Goal: Task Accomplishment & Management: Manage account settings

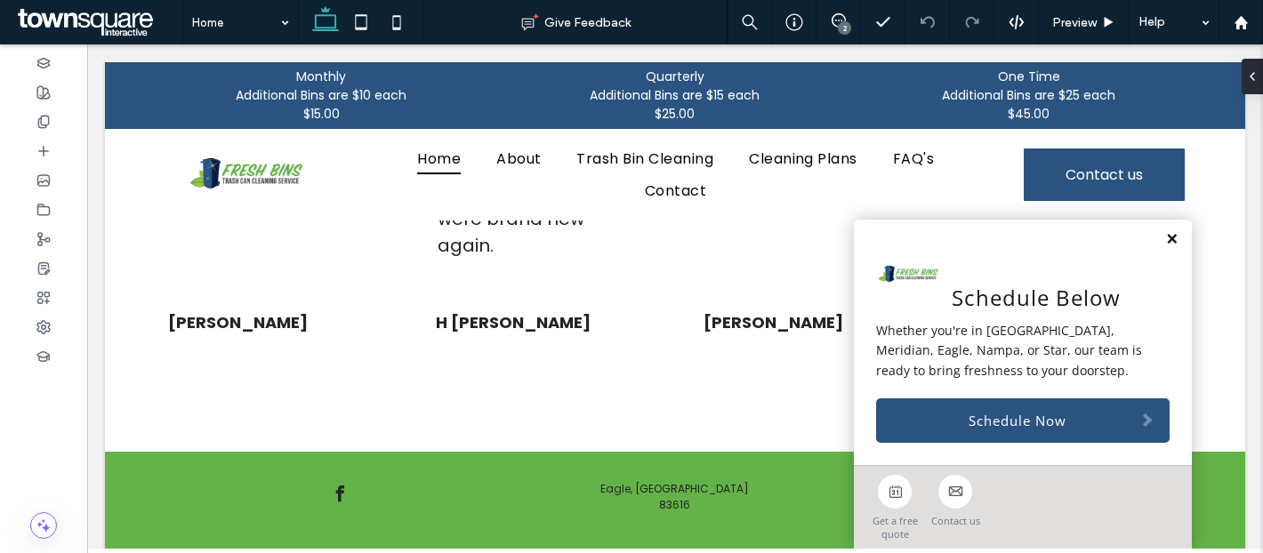
click at [1175, 238] on link at bounding box center [1171, 239] width 13 height 15
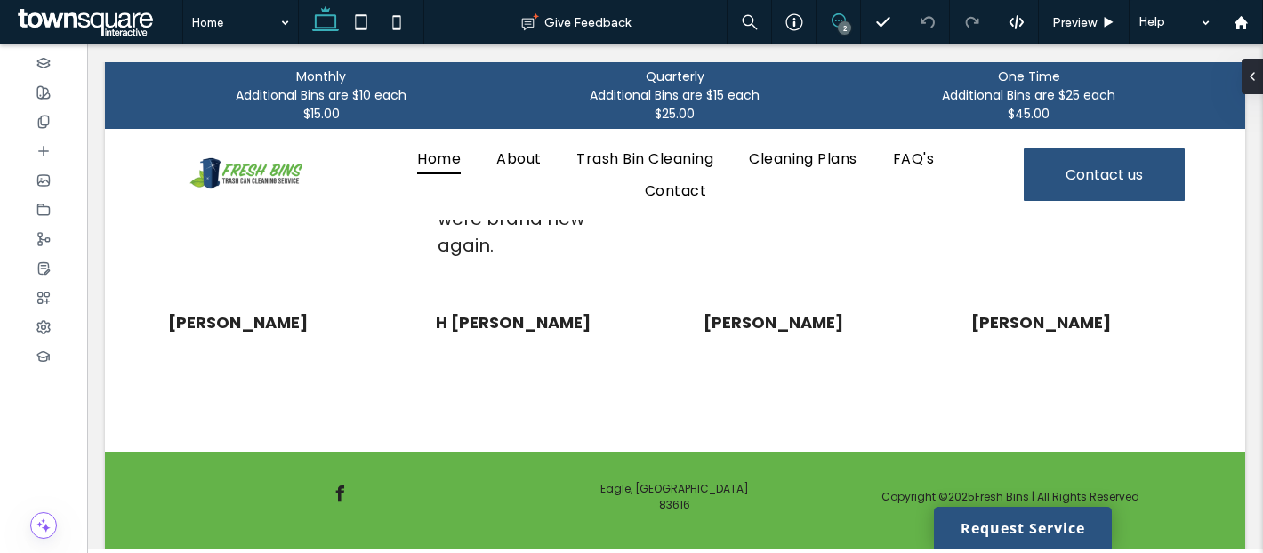
click at [840, 19] on icon at bounding box center [839, 20] width 14 height 14
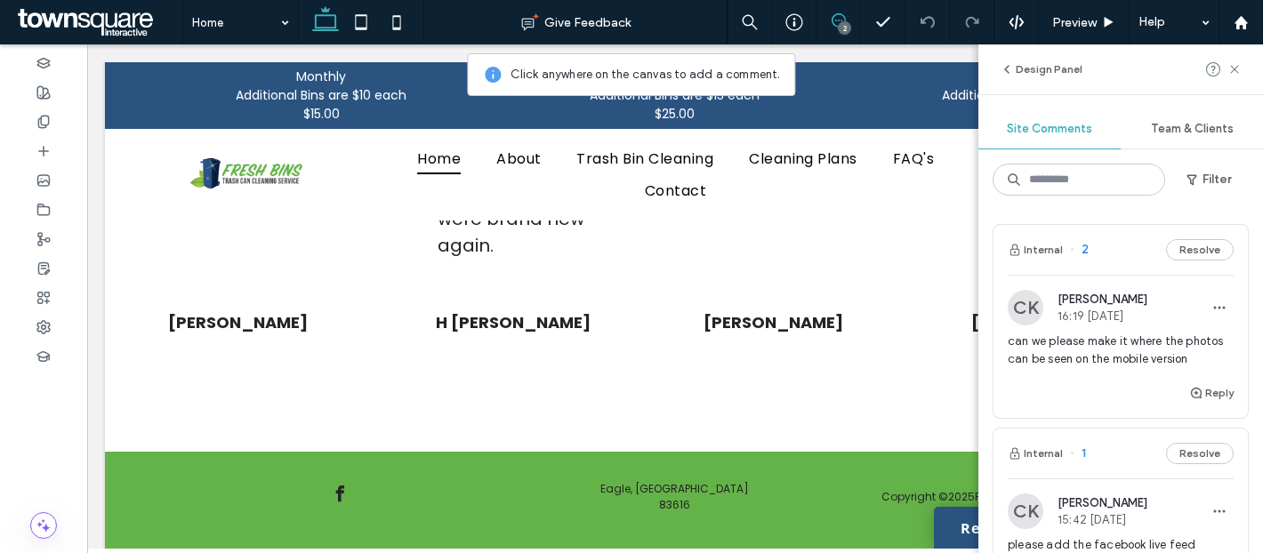
click at [1106, 253] on div "Internal 2 Resolve" at bounding box center [1121, 250] width 254 height 50
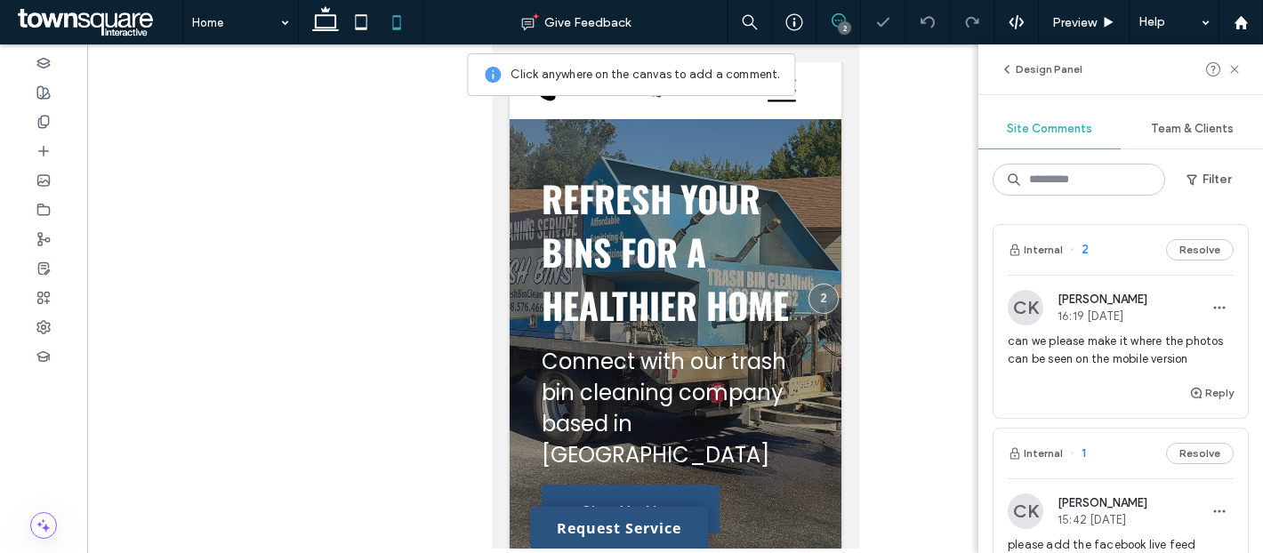
scroll to position [2, 0]
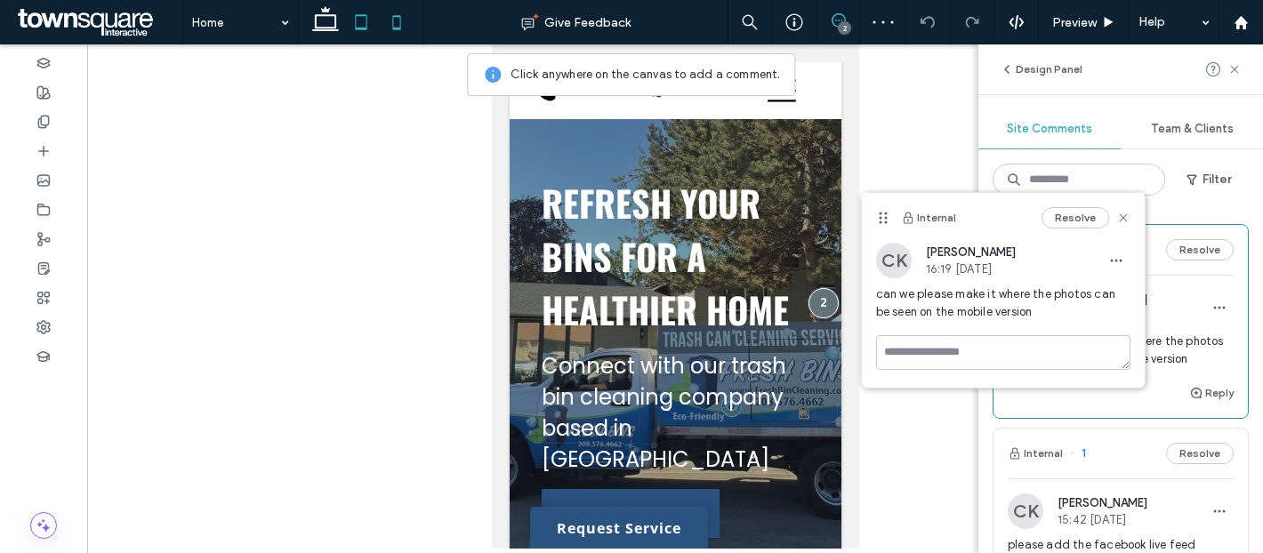
click at [345, 24] on icon at bounding box center [361, 22] width 36 height 36
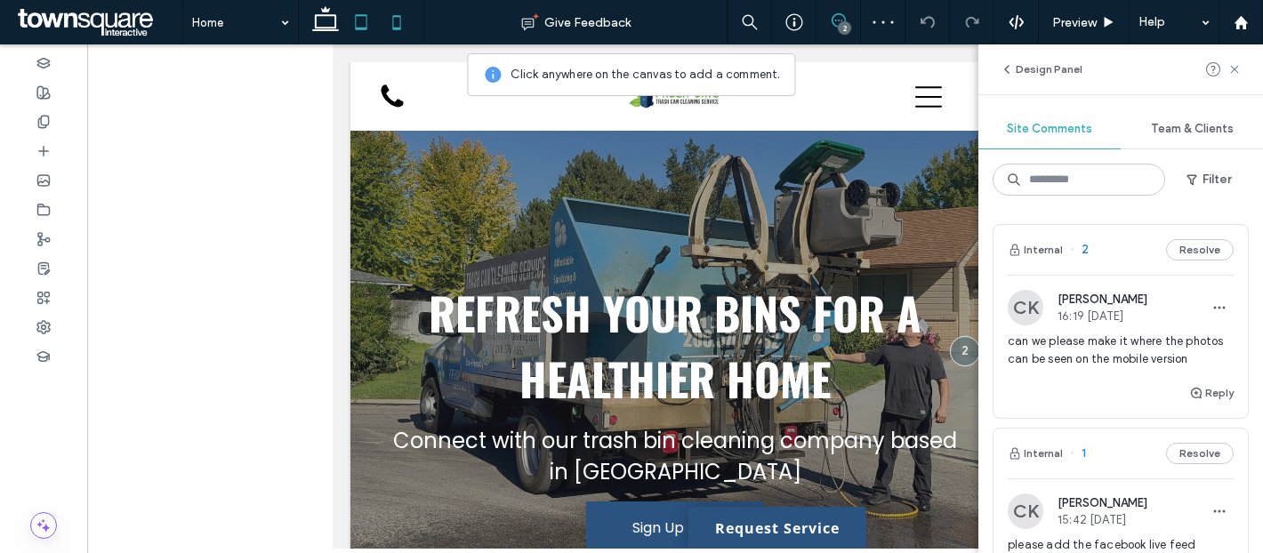
click at [388, 26] on icon at bounding box center [397, 22] width 36 height 36
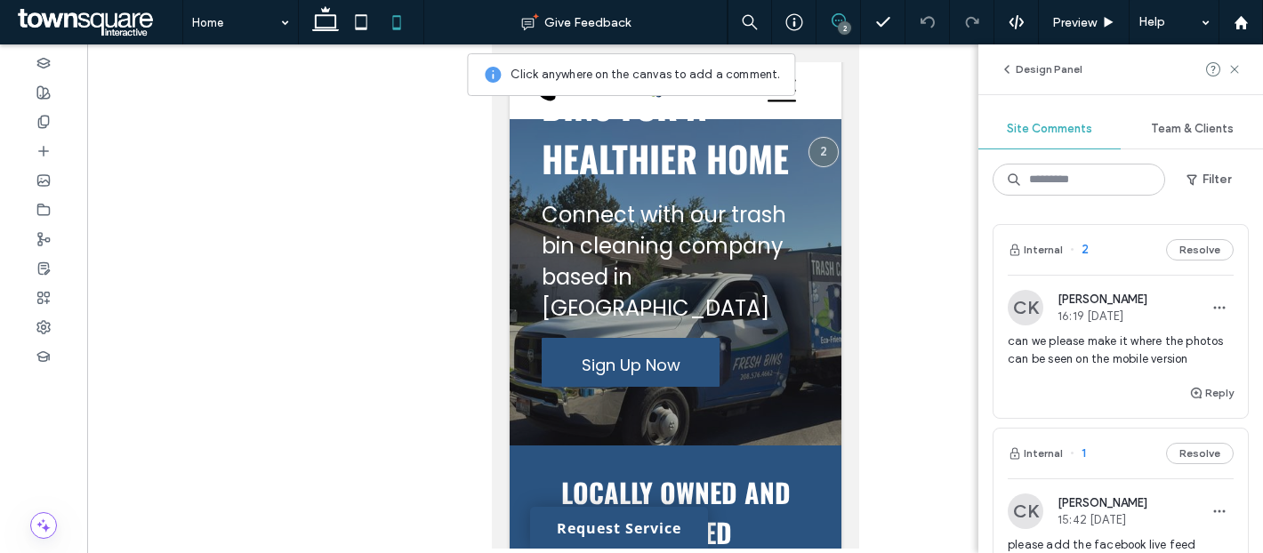
scroll to position [0, 0]
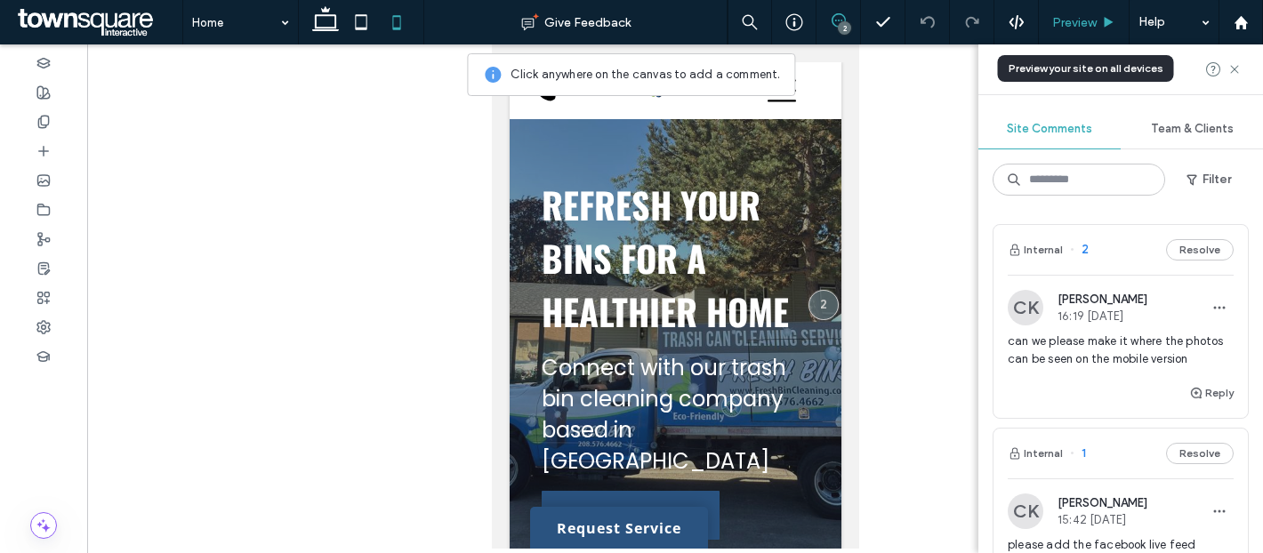
click at [1093, 27] on span "Preview" at bounding box center [1074, 22] width 44 height 15
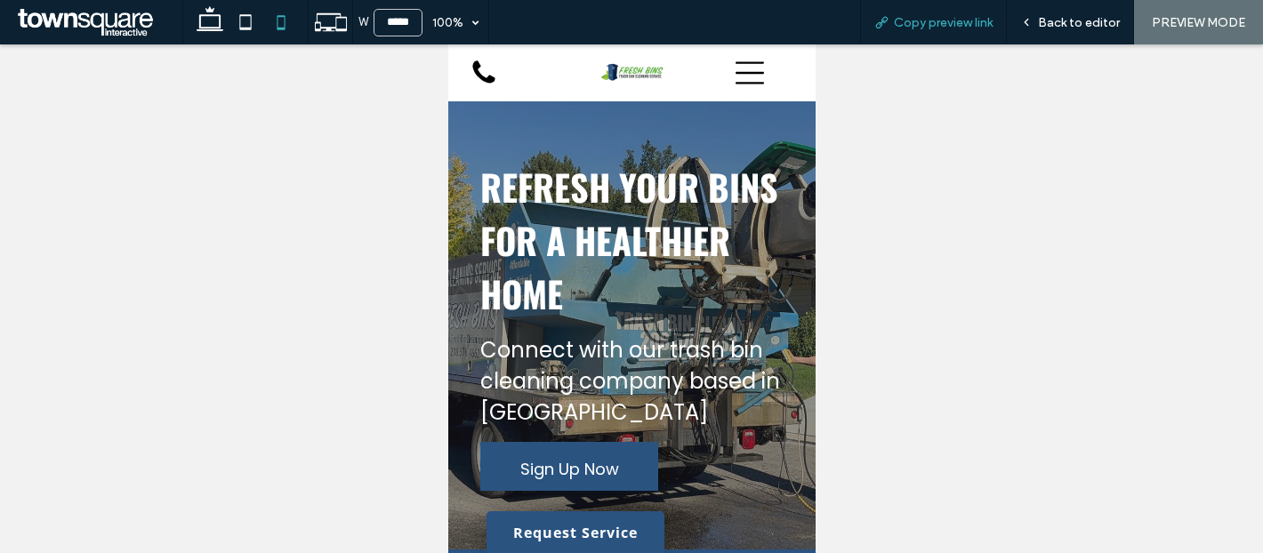
click at [968, 21] on span "Copy preview link" at bounding box center [943, 22] width 99 height 15
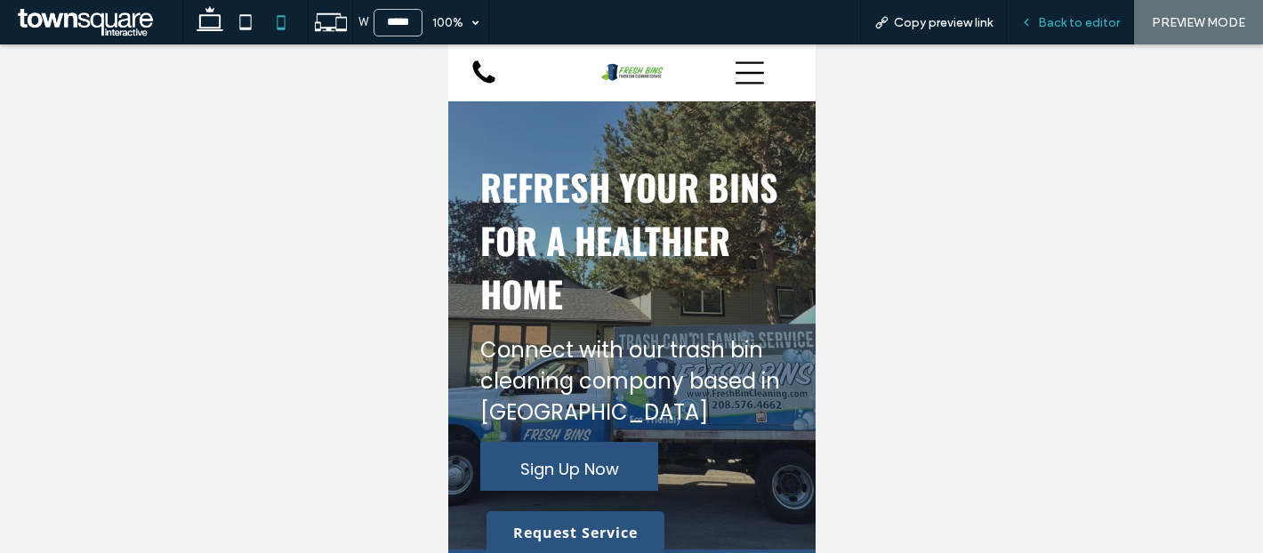
click at [1112, 19] on span "Back to editor" at bounding box center [1079, 22] width 82 height 15
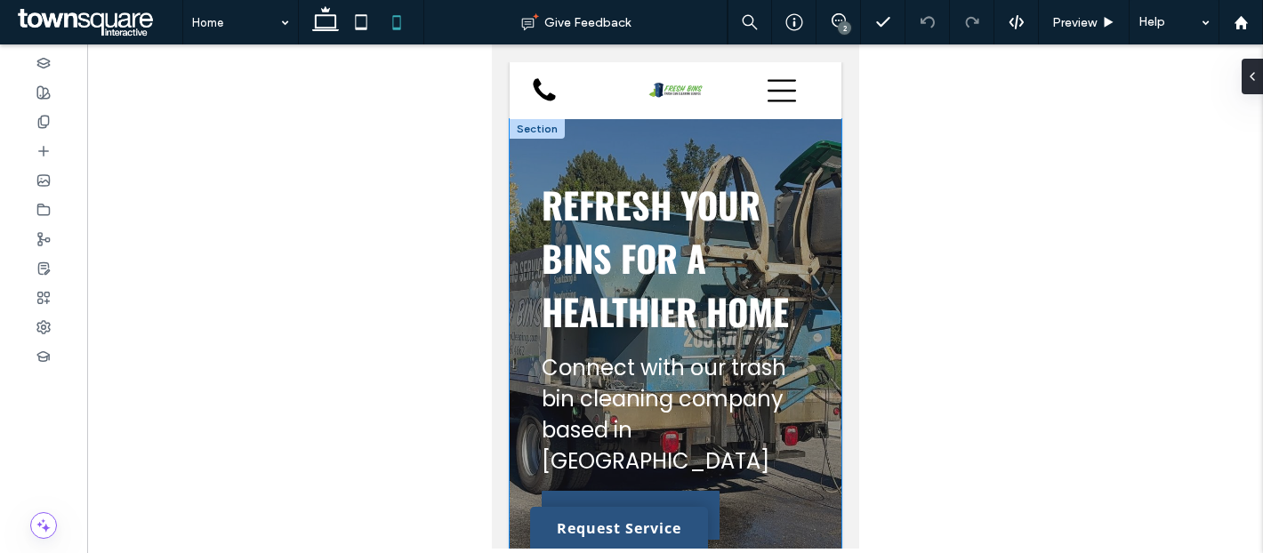
click at [674, 149] on div "Refresh Your Bins for a Healthier Home Connect with our trash bin cleaning comp…" at bounding box center [675, 358] width 332 height 479
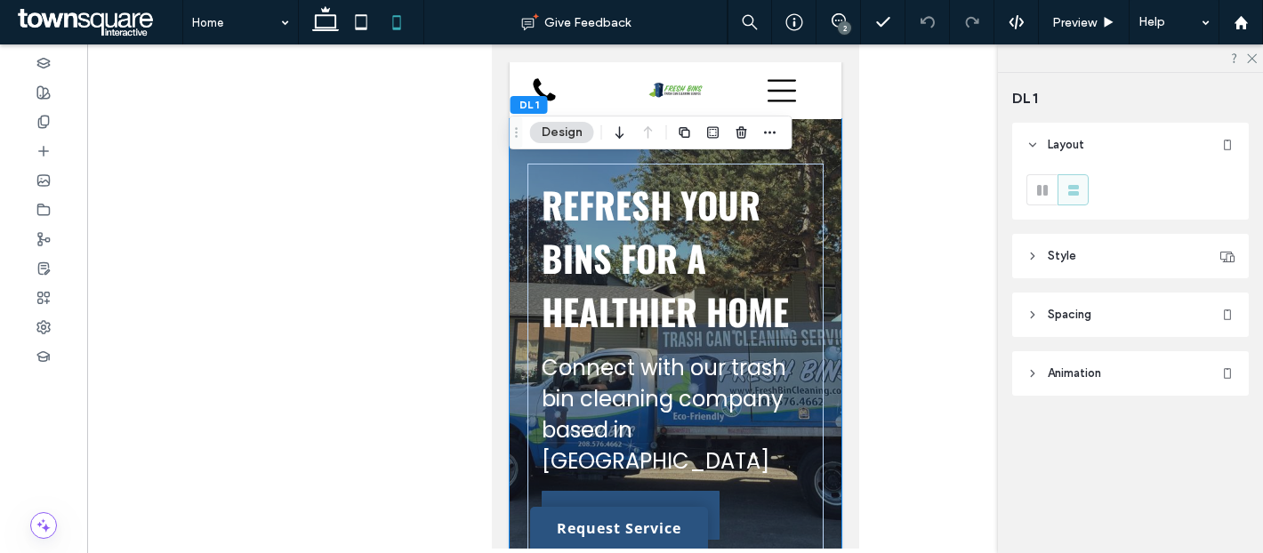
click at [1083, 253] on header "Style" at bounding box center [1130, 256] width 237 height 44
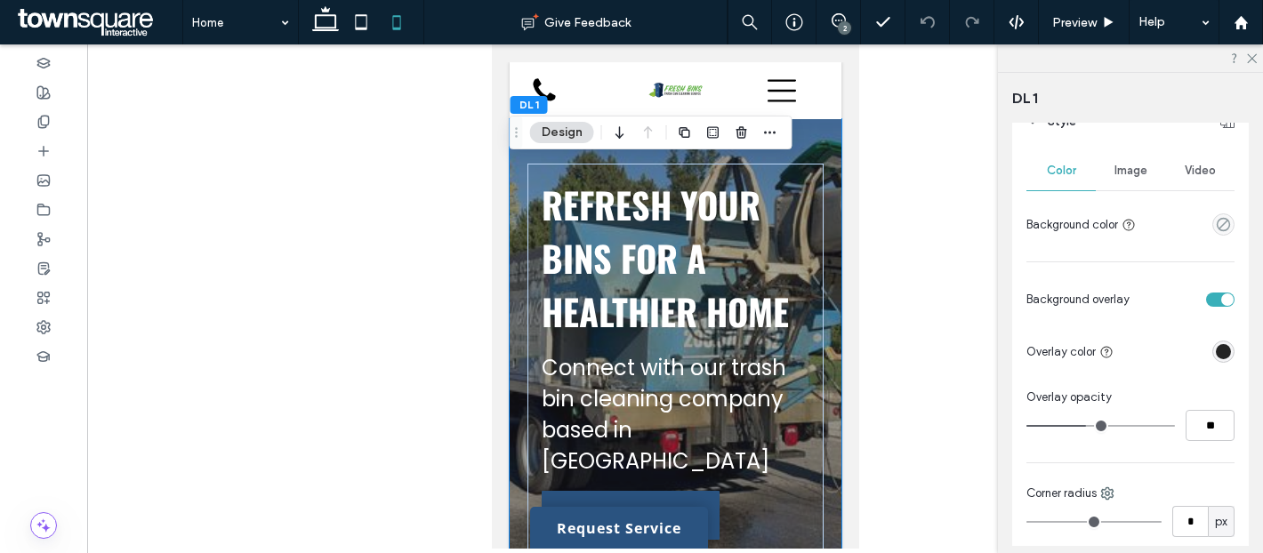
scroll to position [109, 0]
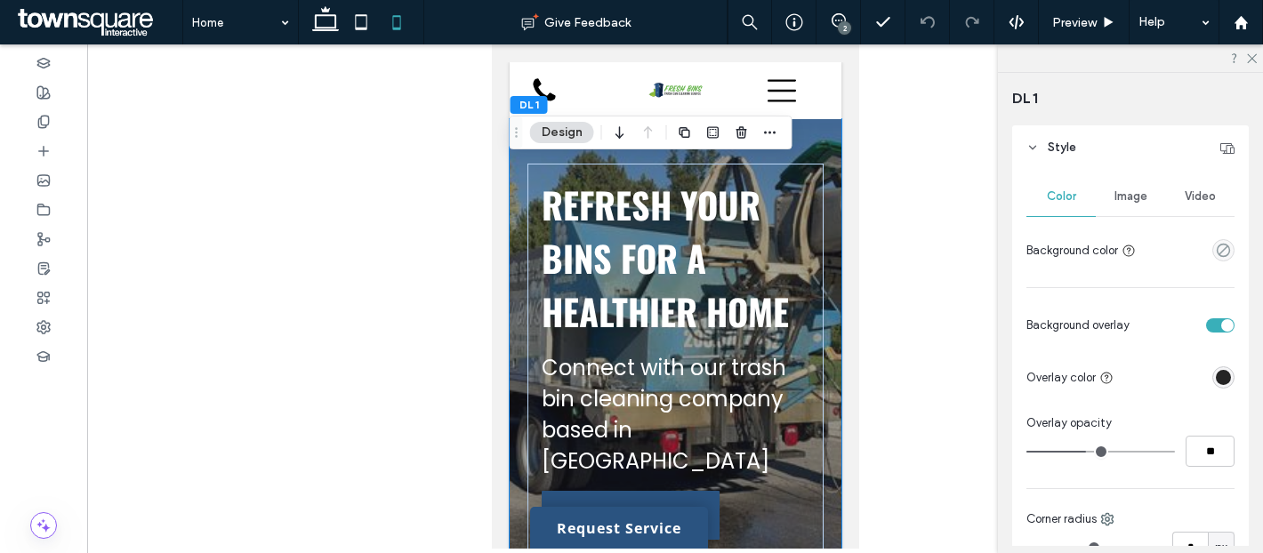
click at [1131, 194] on span "Image" at bounding box center [1131, 196] width 33 height 14
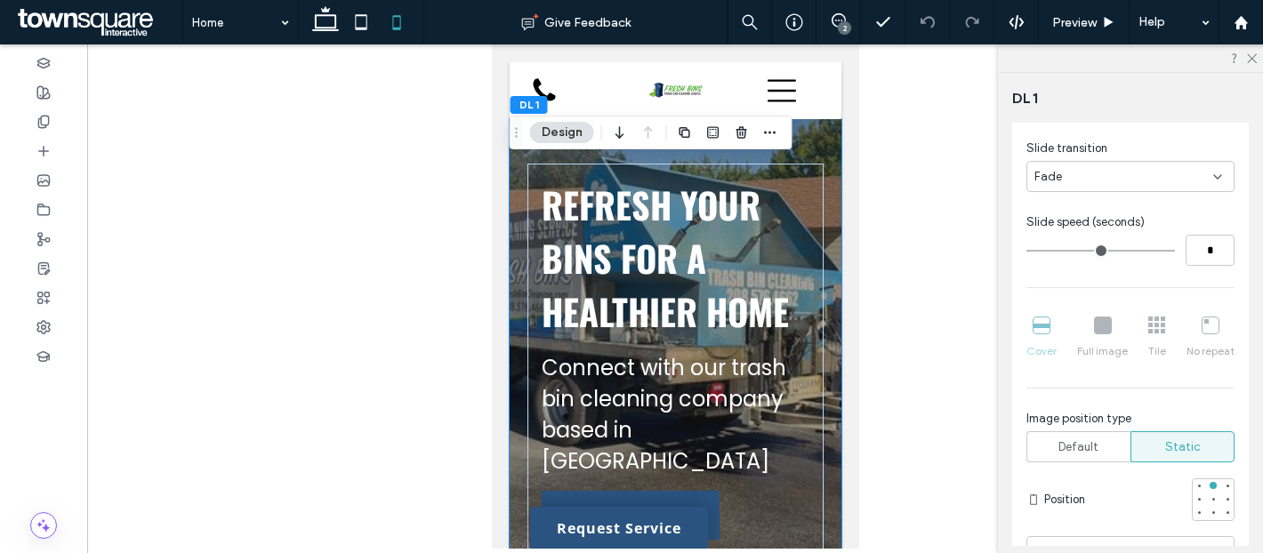
scroll to position [397, 0]
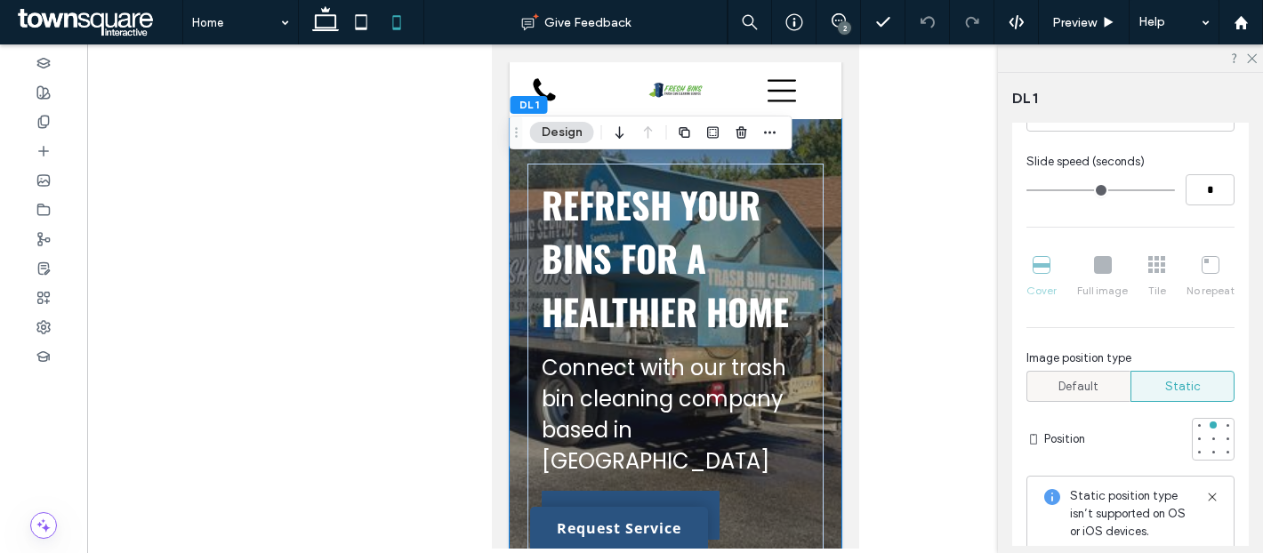
click at [1089, 391] on span "Default" at bounding box center [1079, 387] width 40 height 18
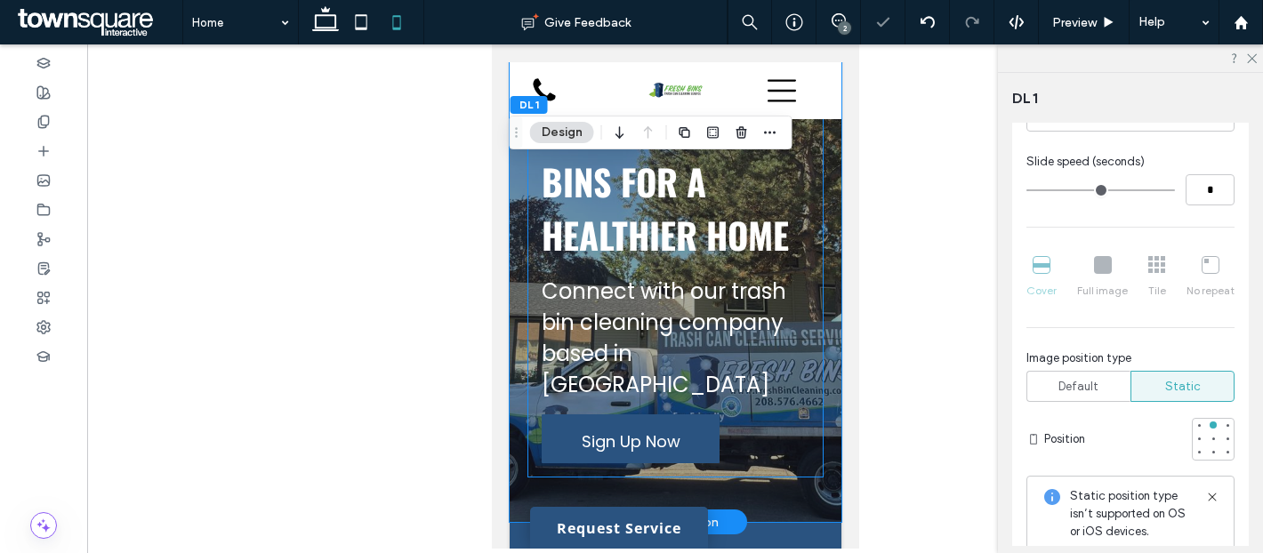
scroll to position [35, 0]
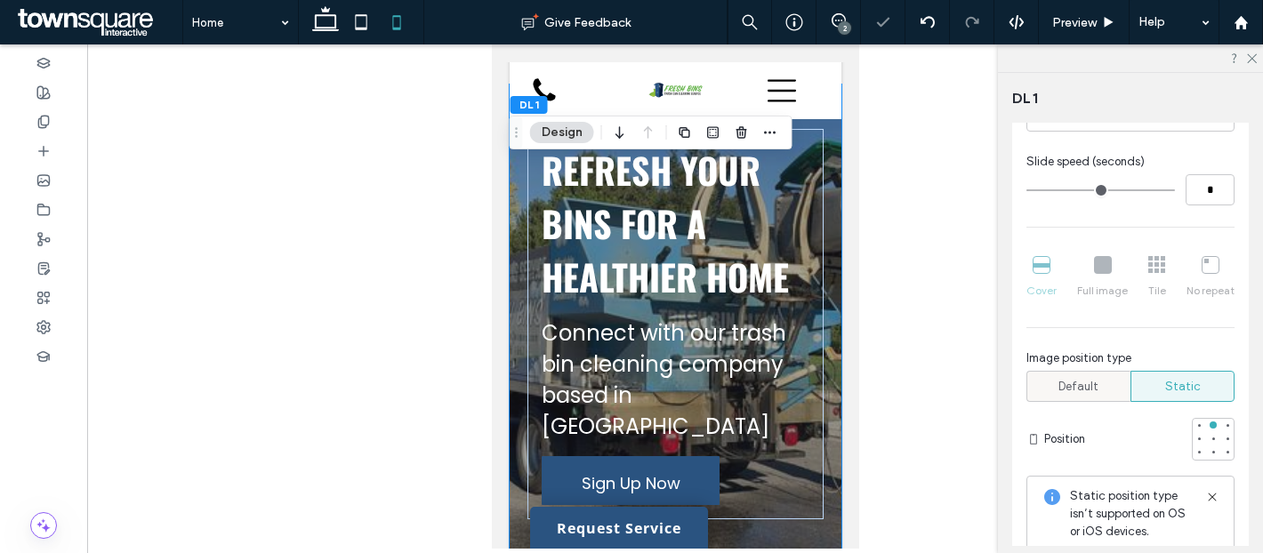
click at [1109, 392] on div "Default" at bounding box center [1078, 386] width 81 height 29
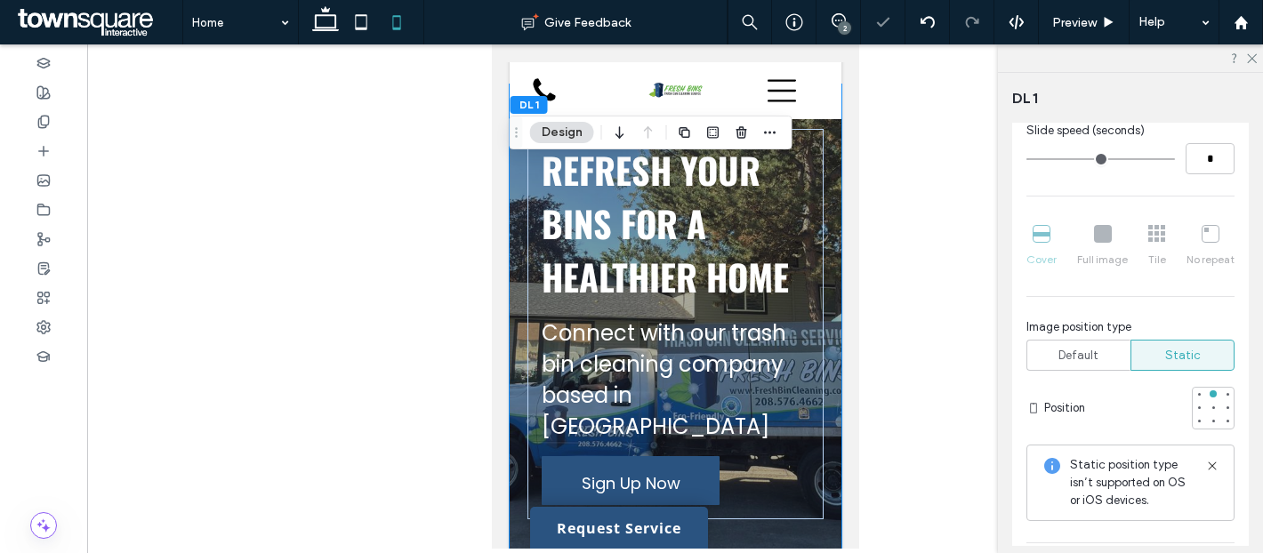
scroll to position [429, 0]
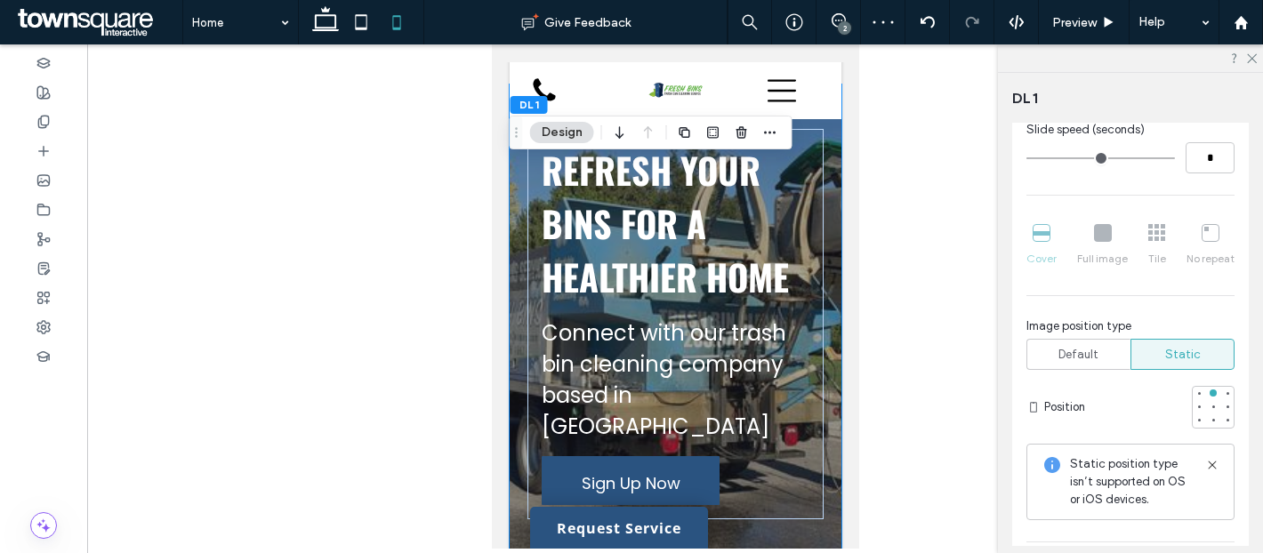
click at [1209, 458] on icon at bounding box center [1212, 465] width 14 height 14
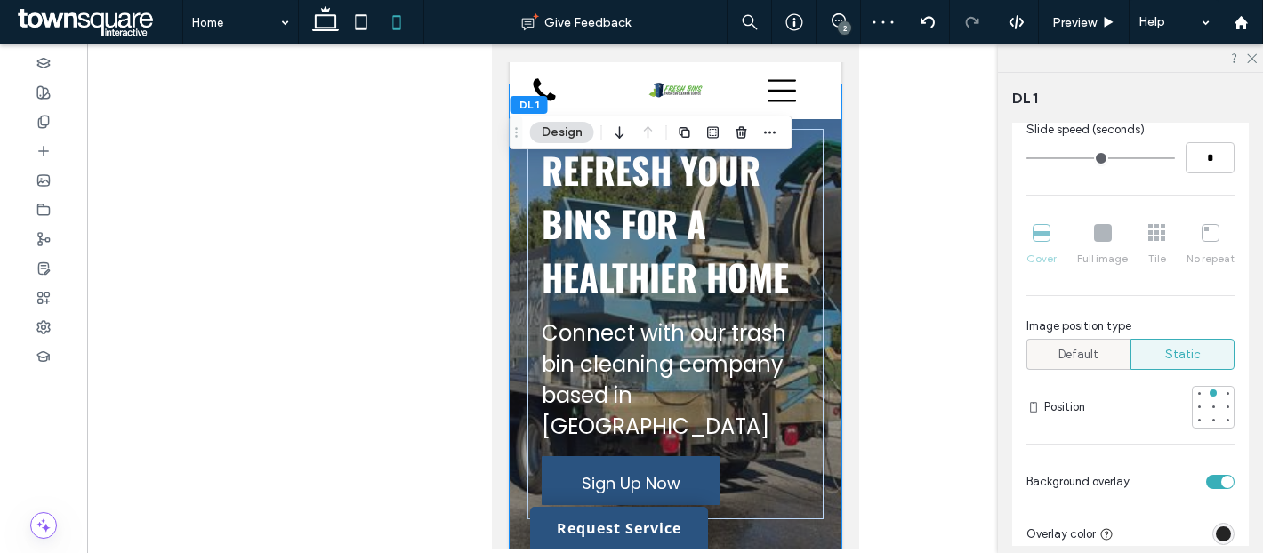
click at [1076, 351] on span "Default" at bounding box center [1079, 355] width 40 height 18
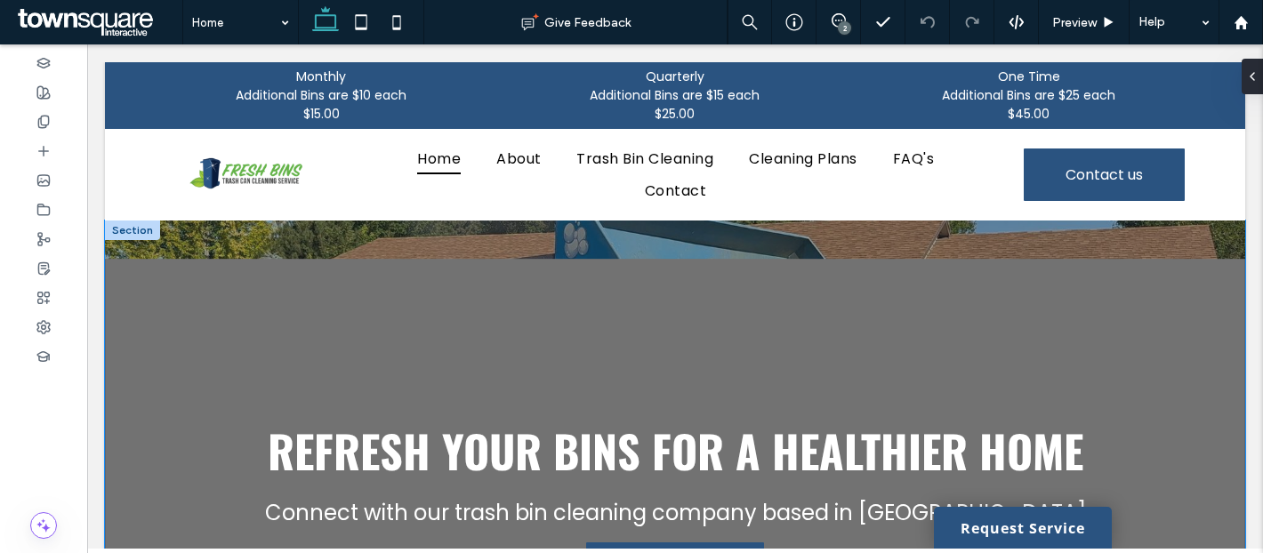
click at [288, 262] on div "Refresh Your Bins for a Healthier Home Connect with our trash bin cleaning comp…" at bounding box center [674, 505] width 1067 height 568
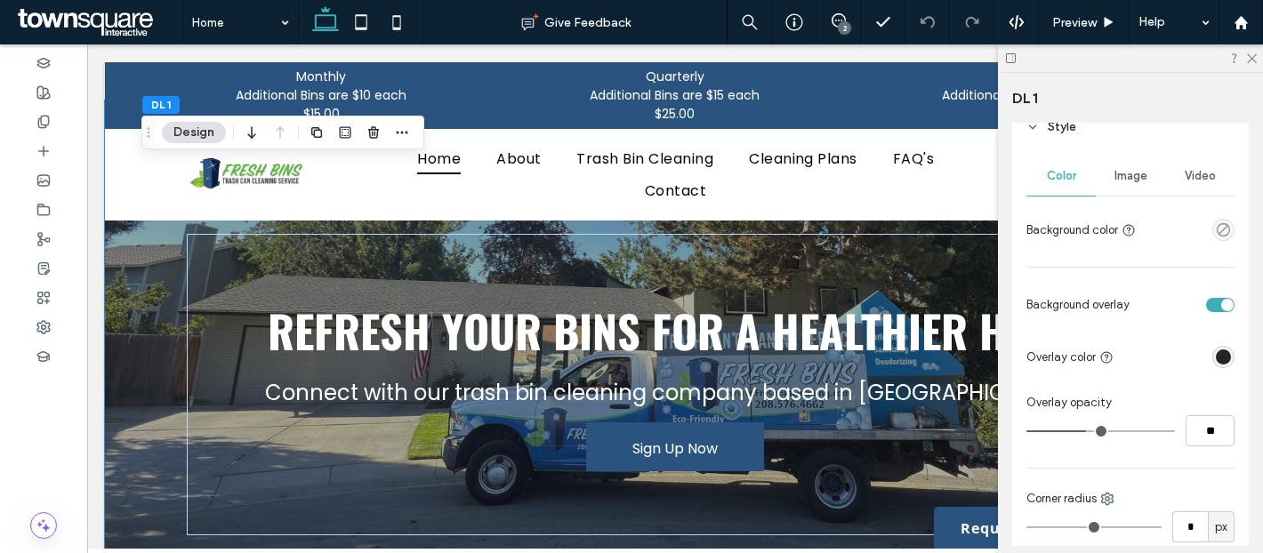
scroll to position [205, 0]
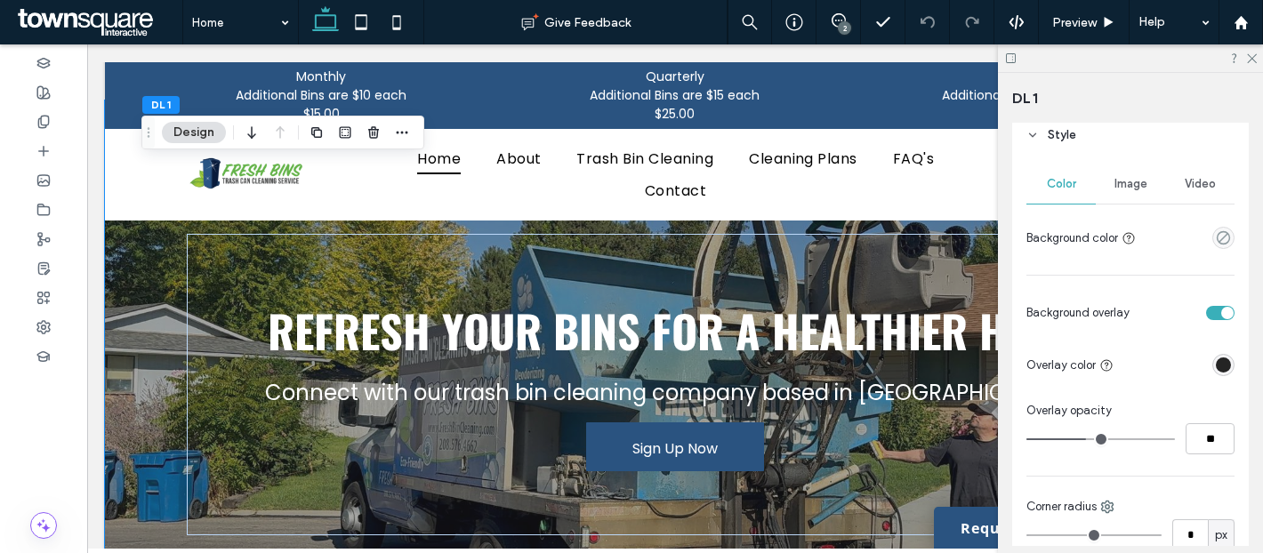
click at [1132, 180] on span "Image" at bounding box center [1131, 184] width 33 height 14
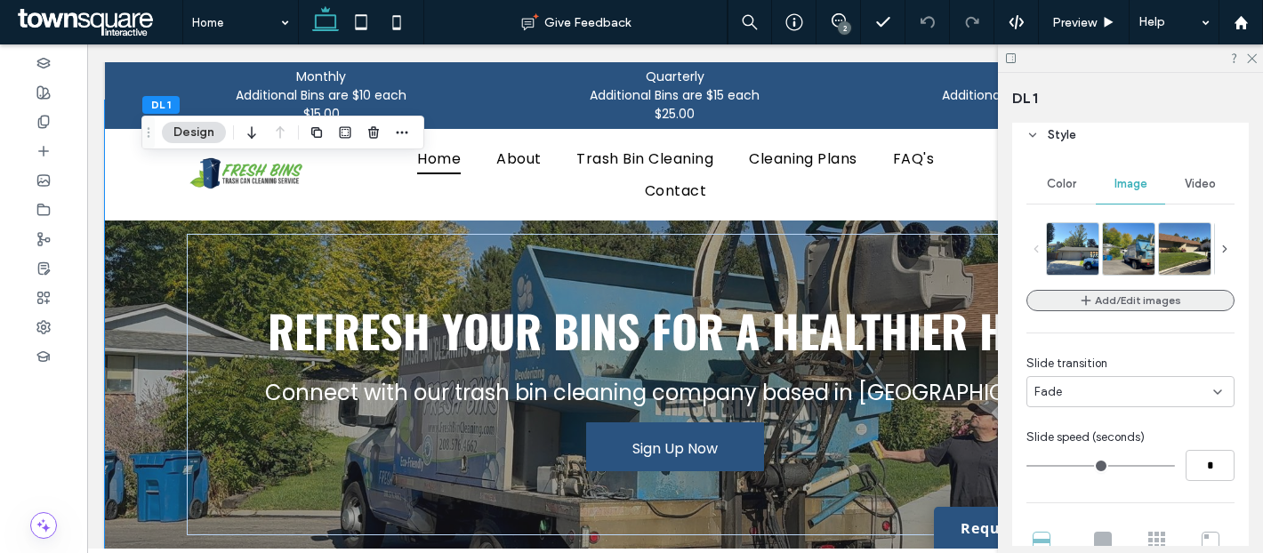
scroll to position [388, 0]
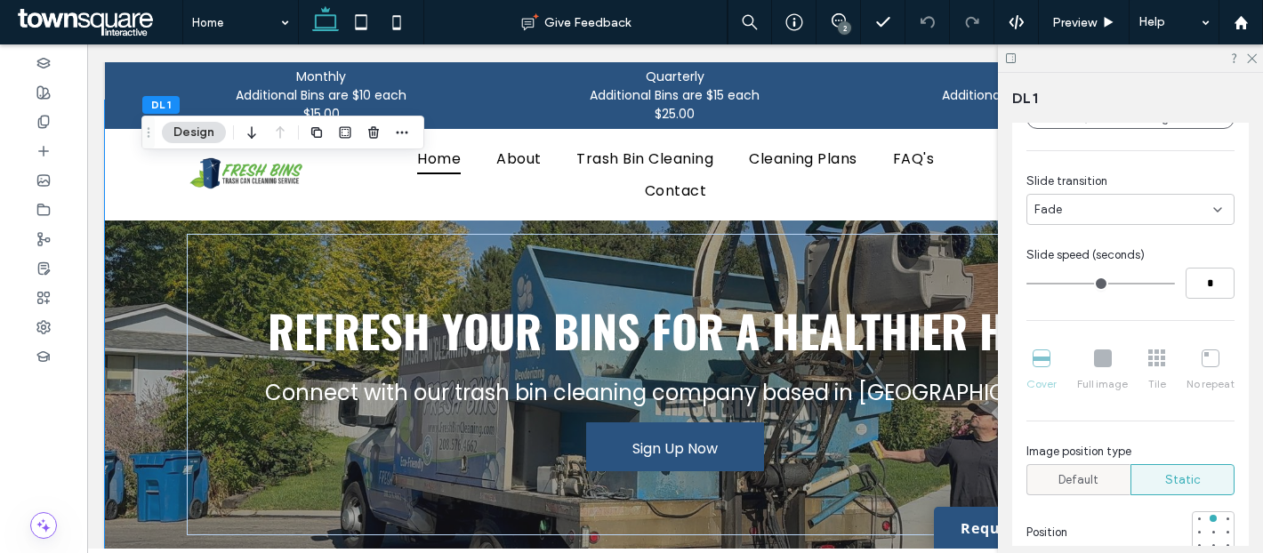
click at [1087, 489] on span "Default" at bounding box center [1079, 480] width 40 height 18
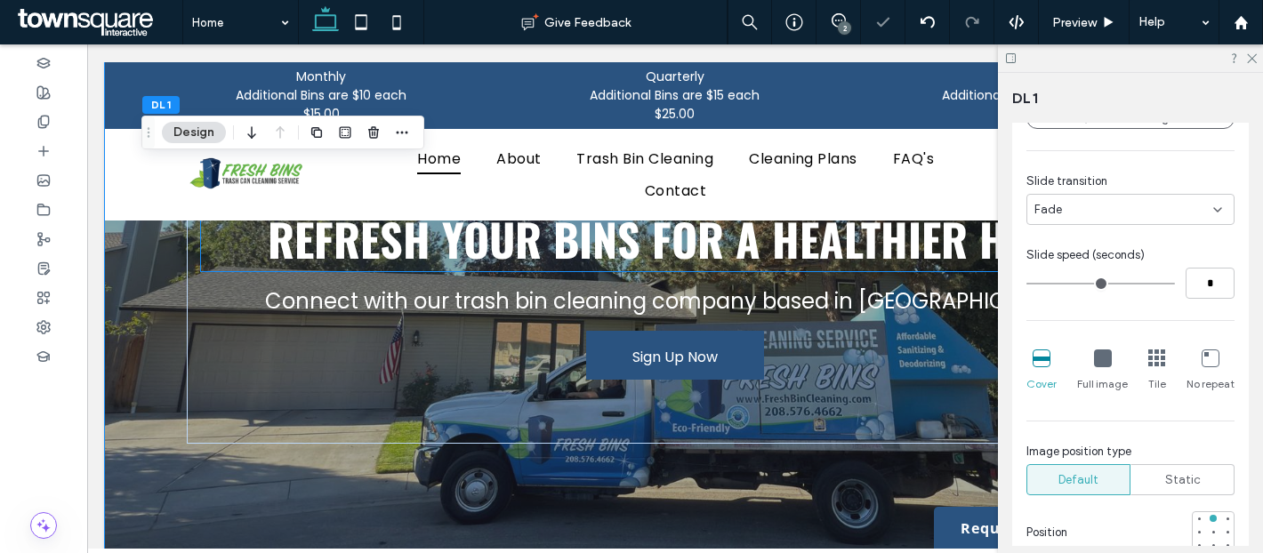
scroll to position [220, 0]
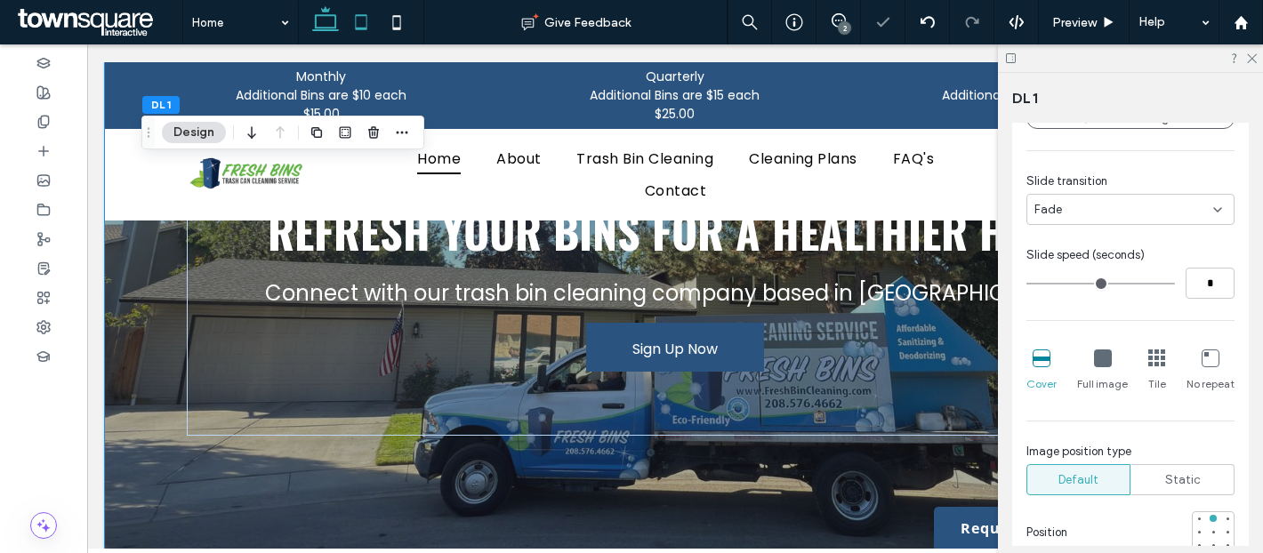
click at [353, 19] on icon at bounding box center [361, 22] width 36 height 36
type input "**"
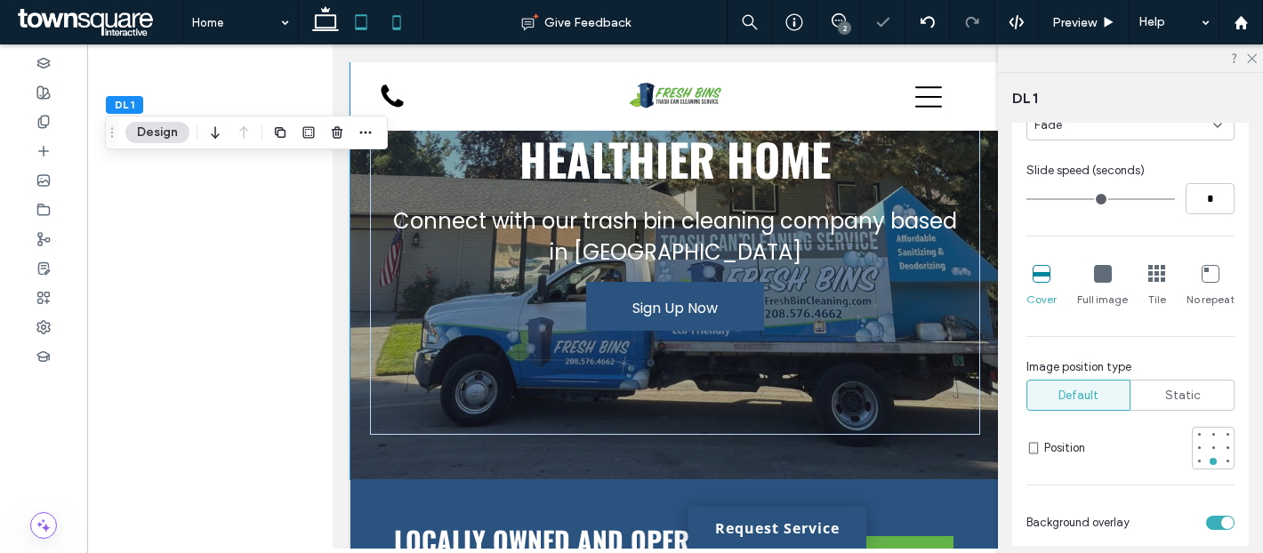
scroll to position [302, 0]
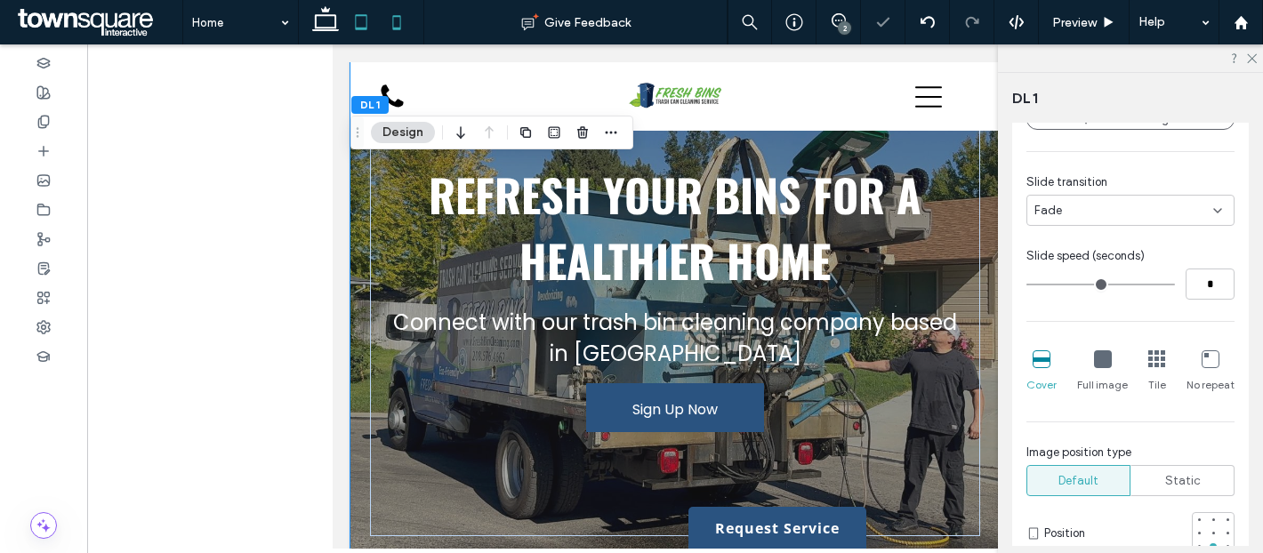
click at [407, 20] on icon at bounding box center [397, 22] width 36 height 36
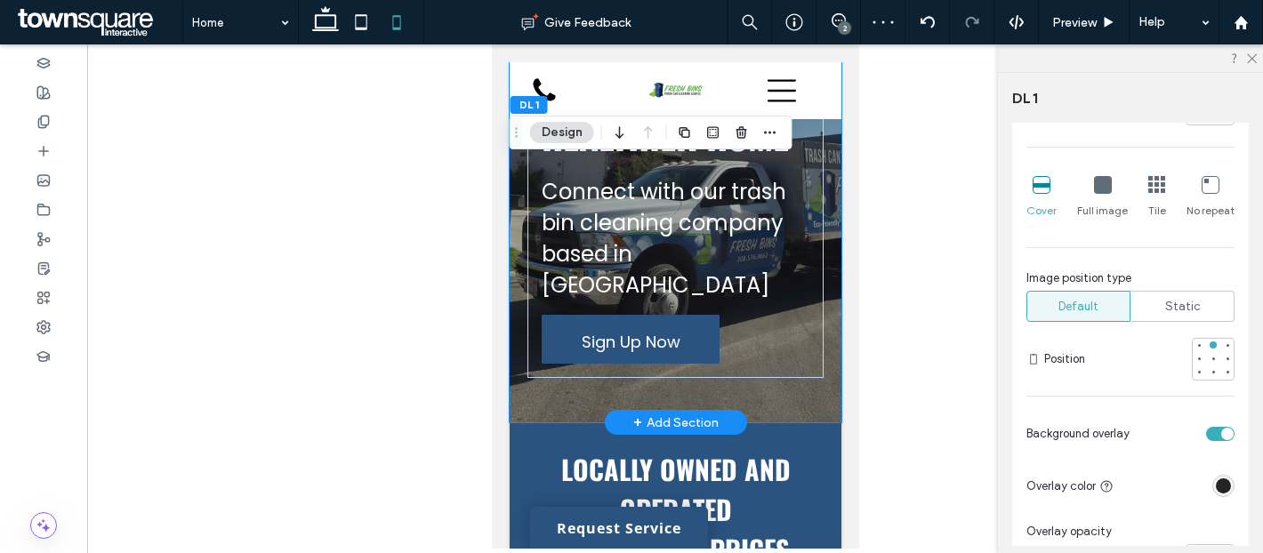
scroll to position [0, 0]
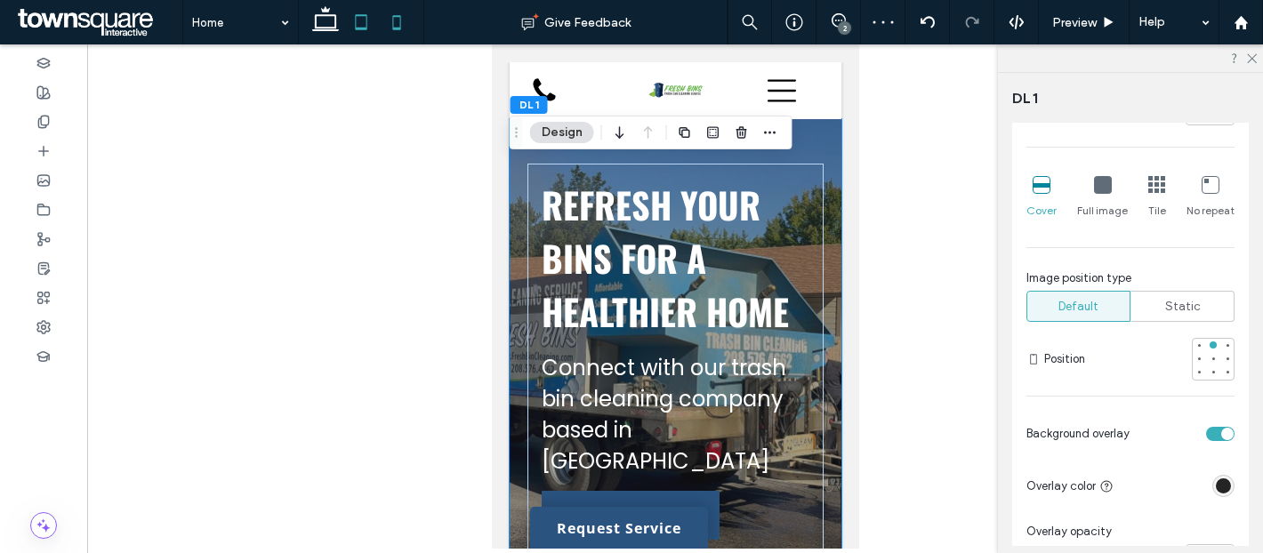
click at [370, 30] on icon at bounding box center [361, 22] width 36 height 36
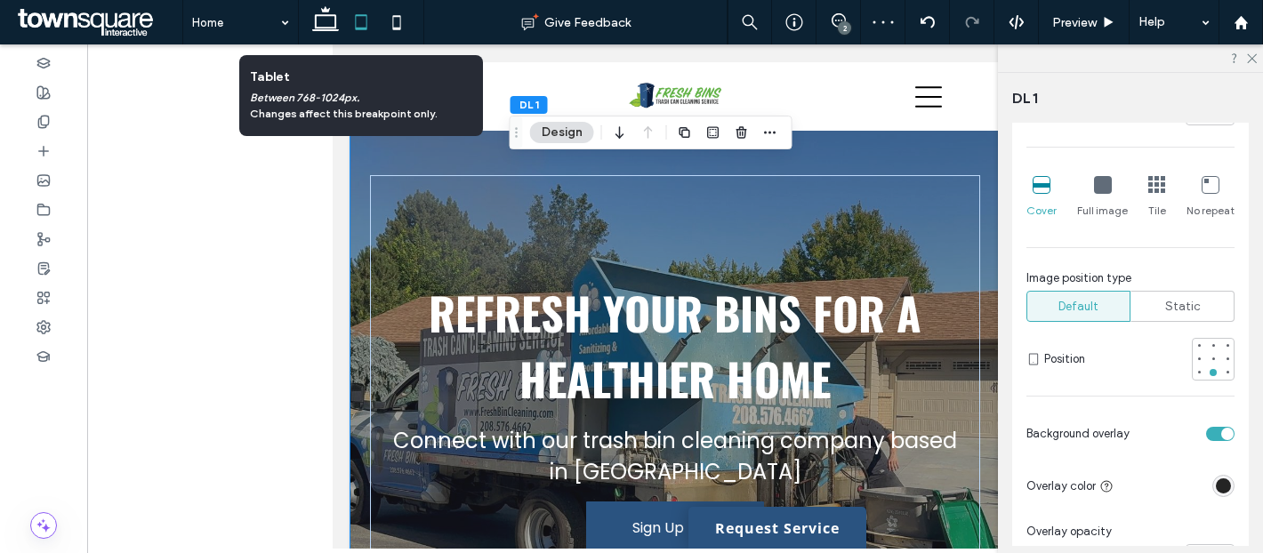
scroll to position [118, 0]
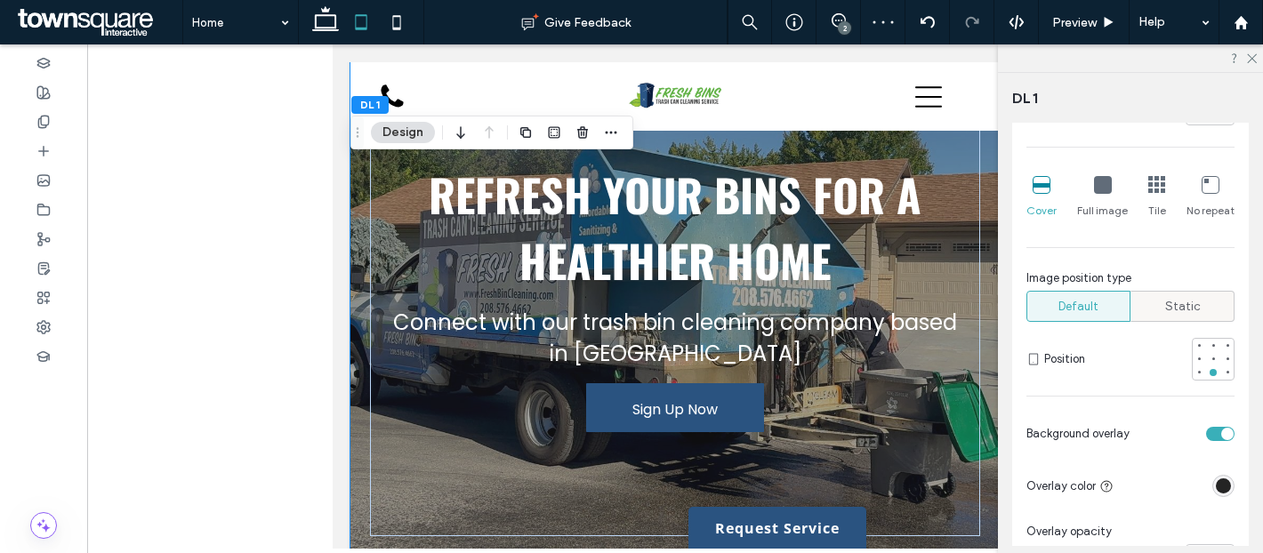
click at [1181, 313] on span "Static" at bounding box center [1183, 307] width 36 height 18
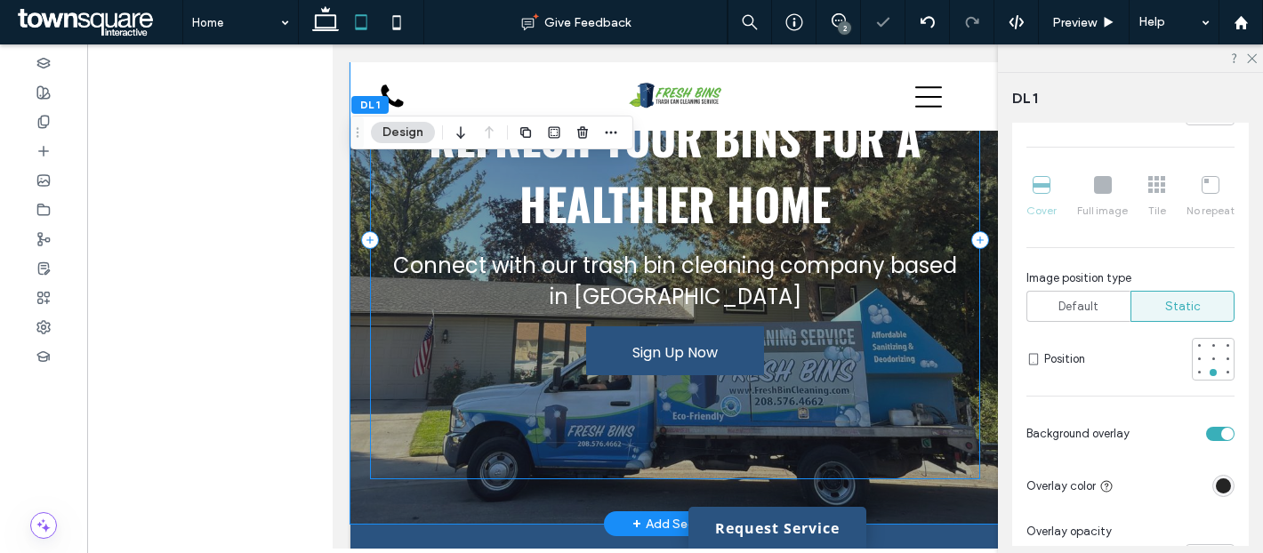
scroll to position [99, 0]
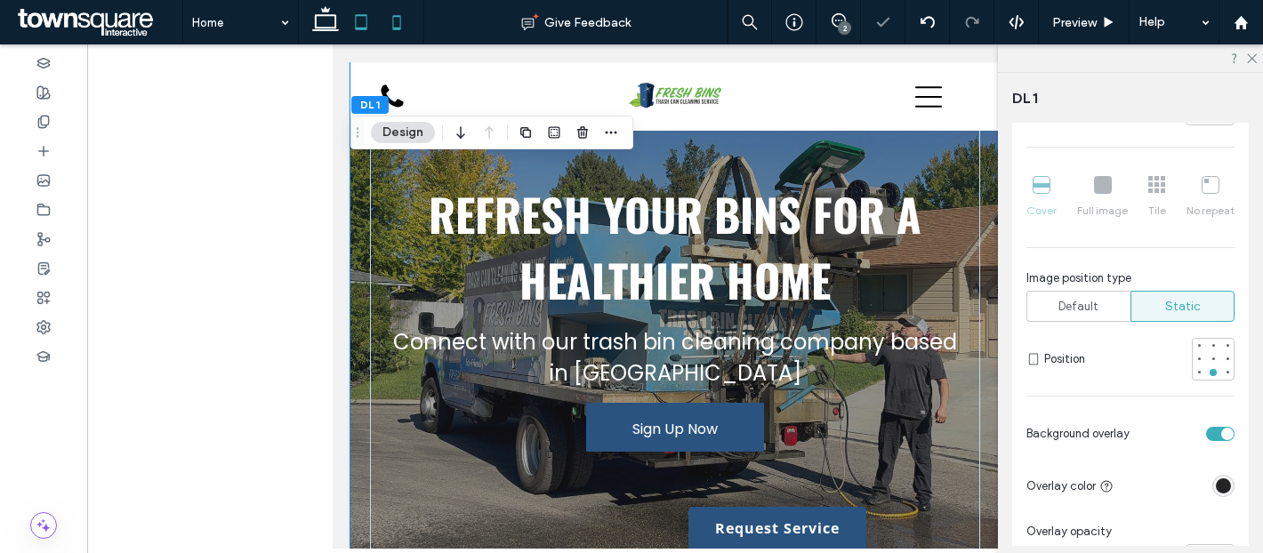
click at [398, 36] on icon at bounding box center [397, 22] width 36 height 36
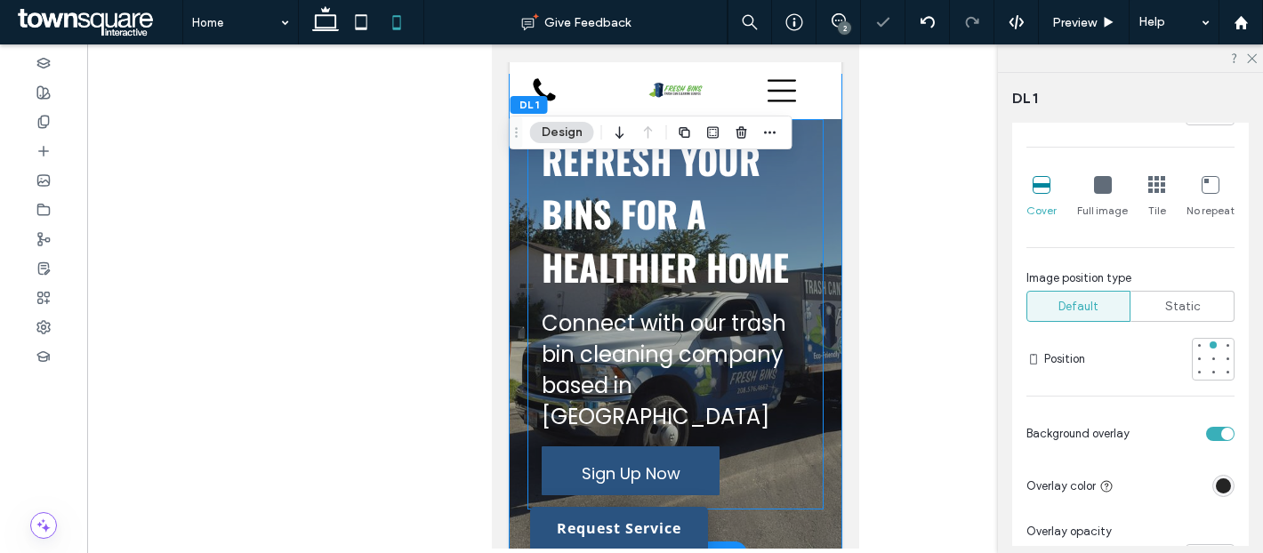
scroll to position [0, 0]
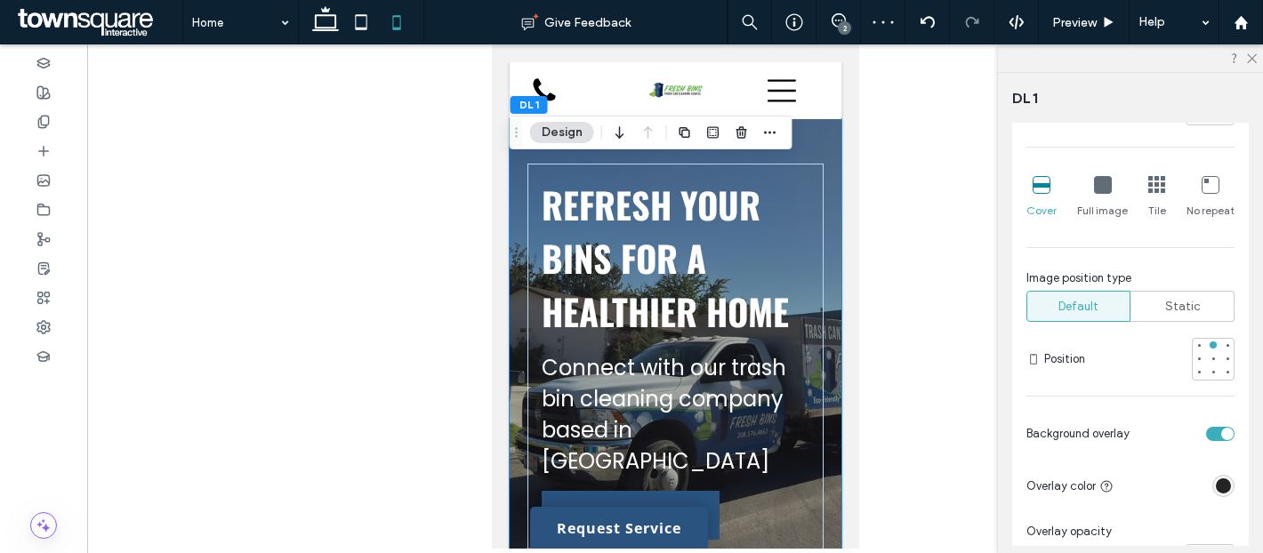
click at [1171, 346] on div at bounding box center [1163, 359] width 142 height 43
click at [1180, 310] on span "Static" at bounding box center [1183, 307] width 36 height 18
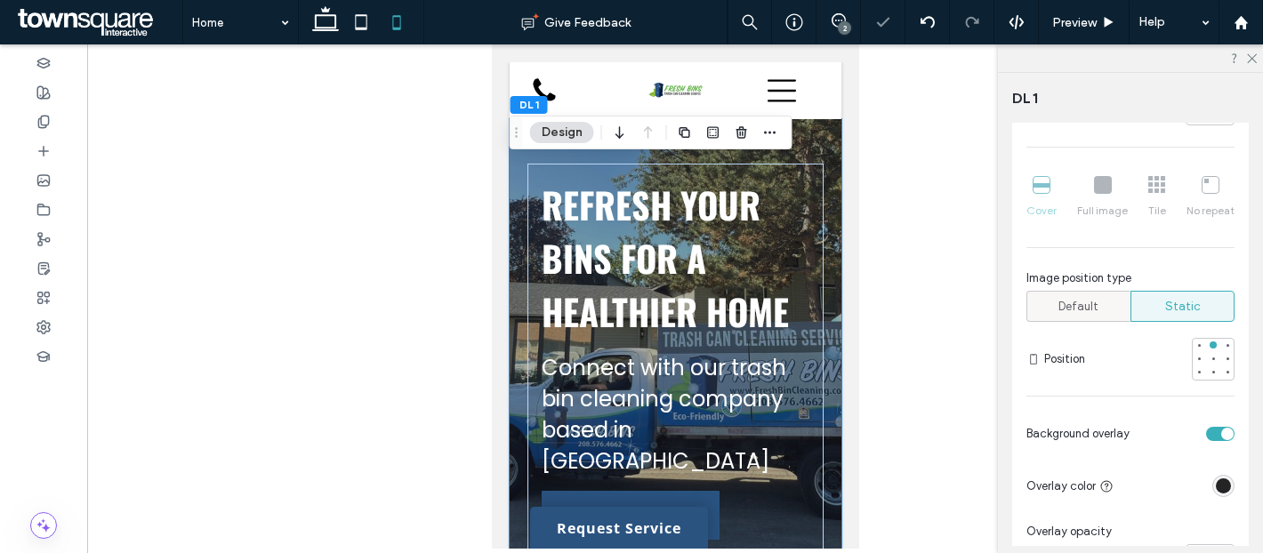
click at [1076, 310] on span "Default" at bounding box center [1079, 307] width 40 height 18
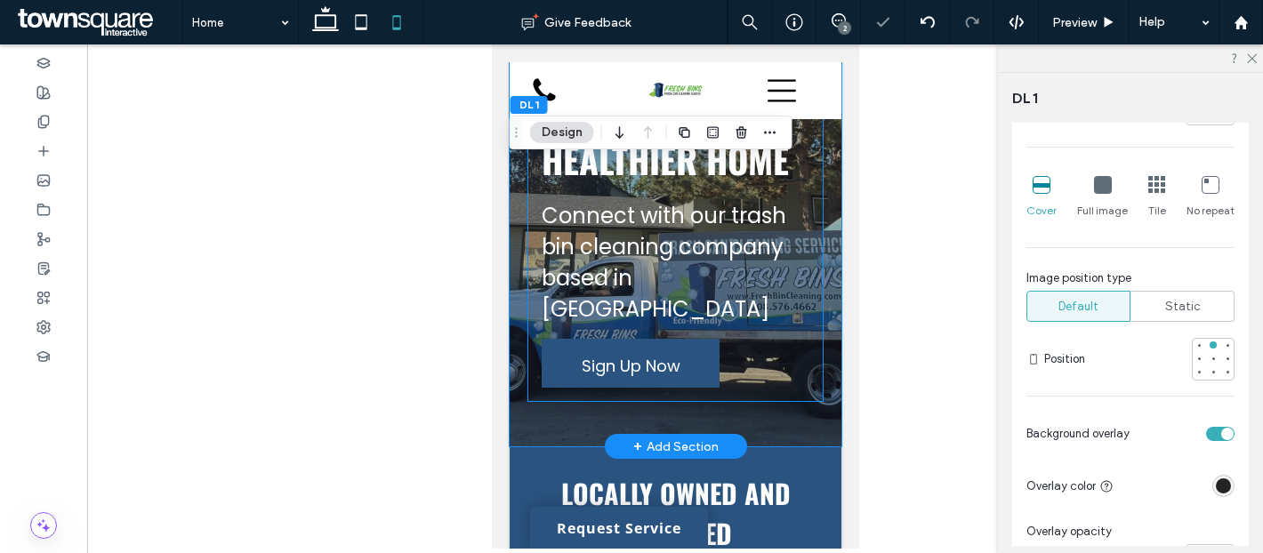
scroll to position [27, 0]
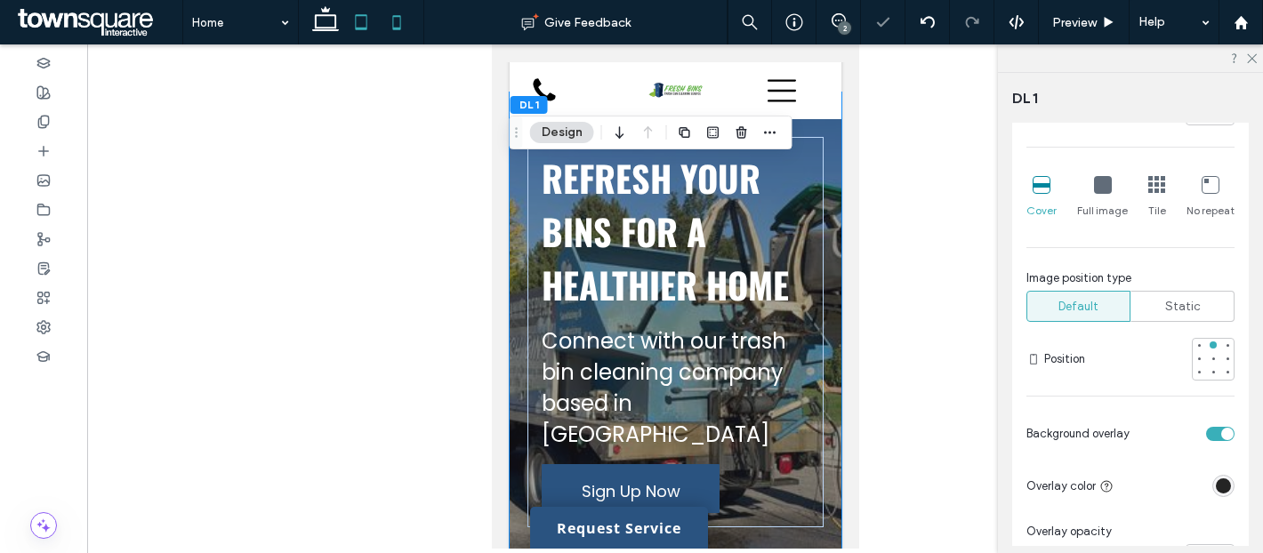
click at [358, 21] on icon at bounding box center [361, 22] width 36 height 36
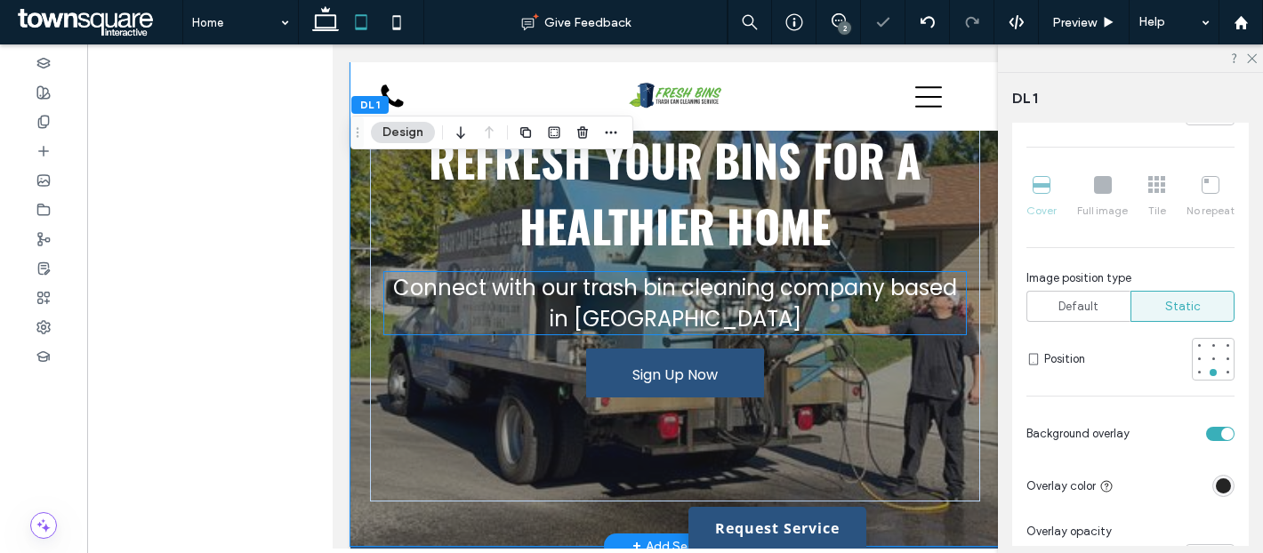
scroll to position [136, 0]
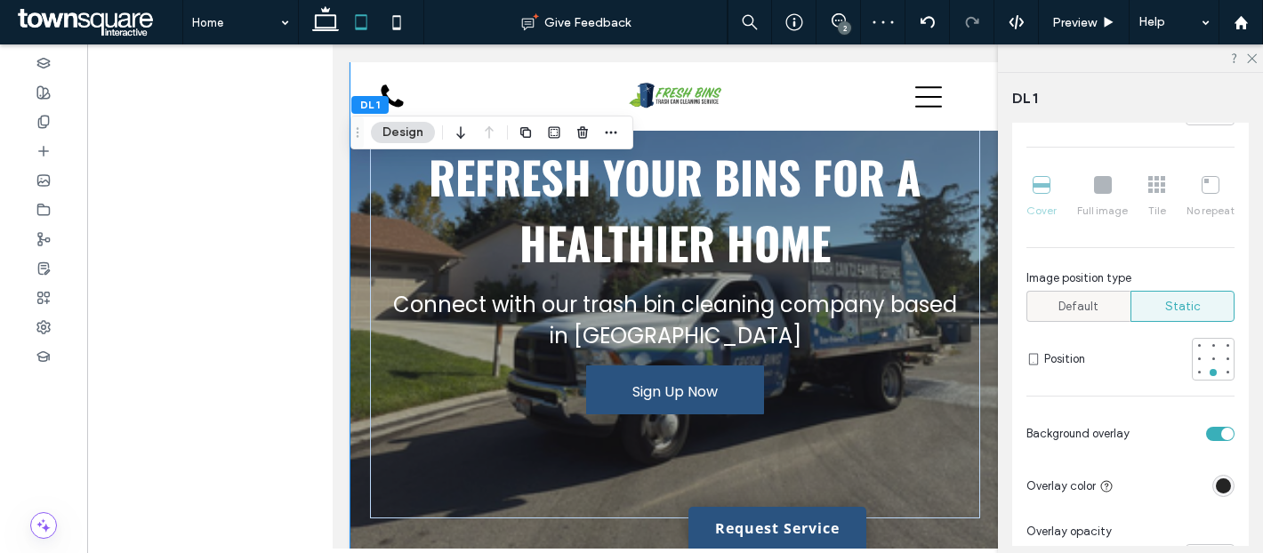
click at [1091, 305] on span "Default" at bounding box center [1079, 307] width 40 height 18
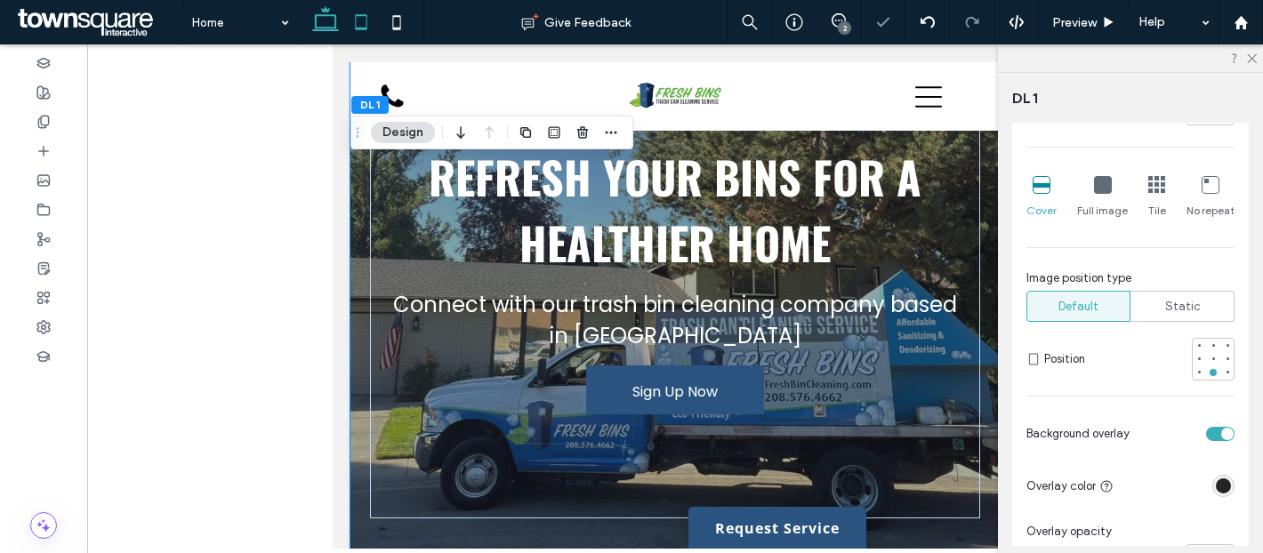
click at [330, 20] on icon at bounding box center [326, 22] width 36 height 36
type input "***"
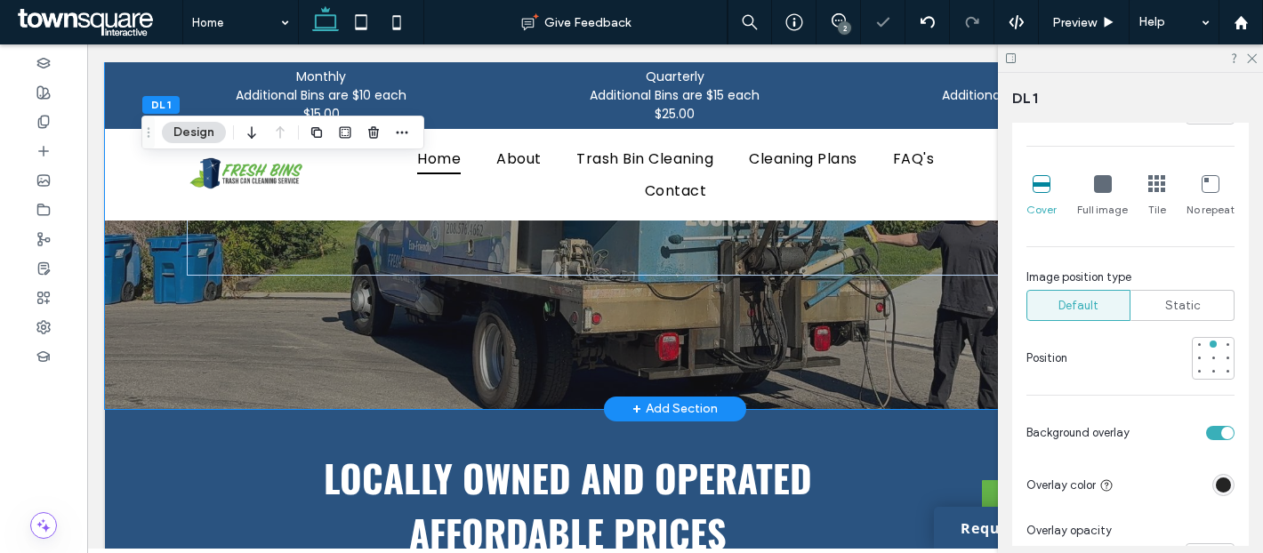
scroll to position [0, 0]
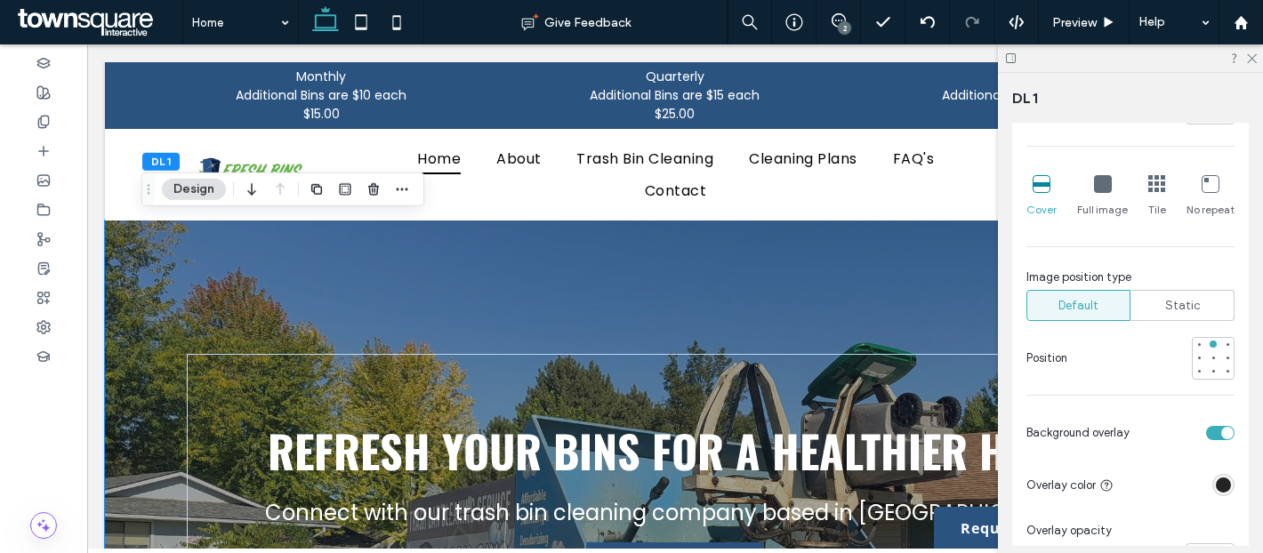
click at [562, 282] on div "Refresh Your Bins for a Healthier Home Connect with our trash bin cleaning comp…" at bounding box center [674, 505] width 1067 height 568
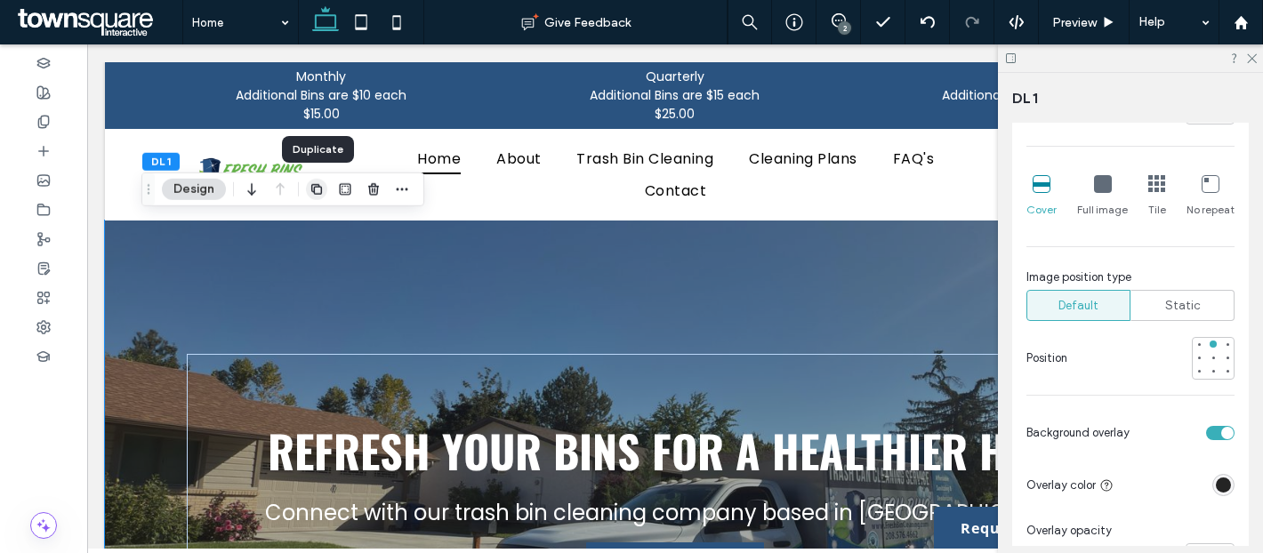
click at [311, 193] on icon "button" at bounding box center [317, 189] width 14 height 14
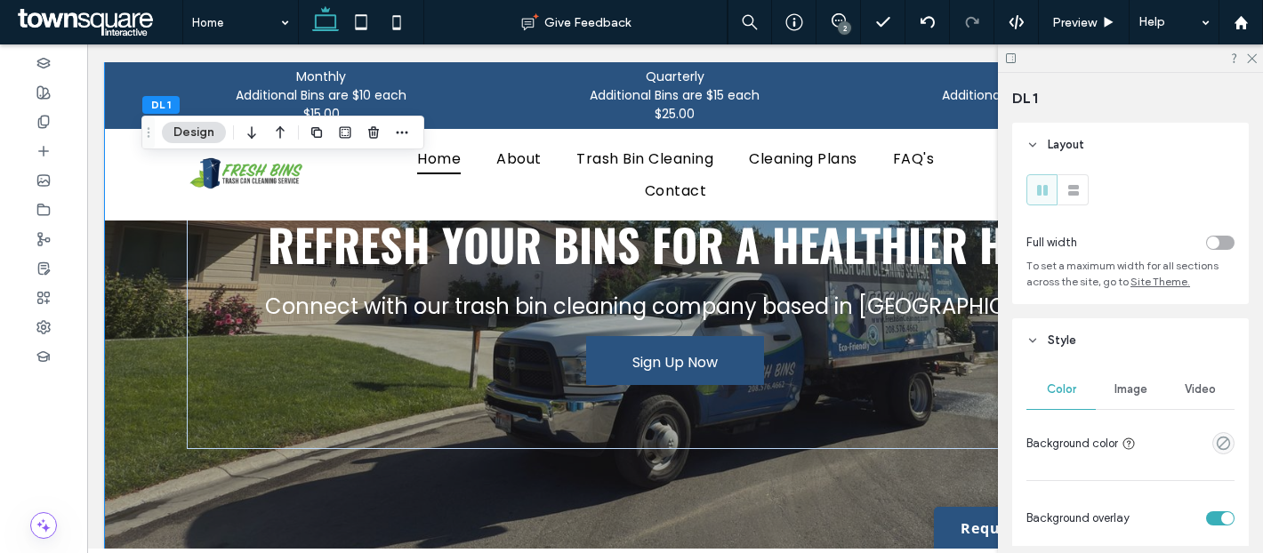
scroll to position [250, 0]
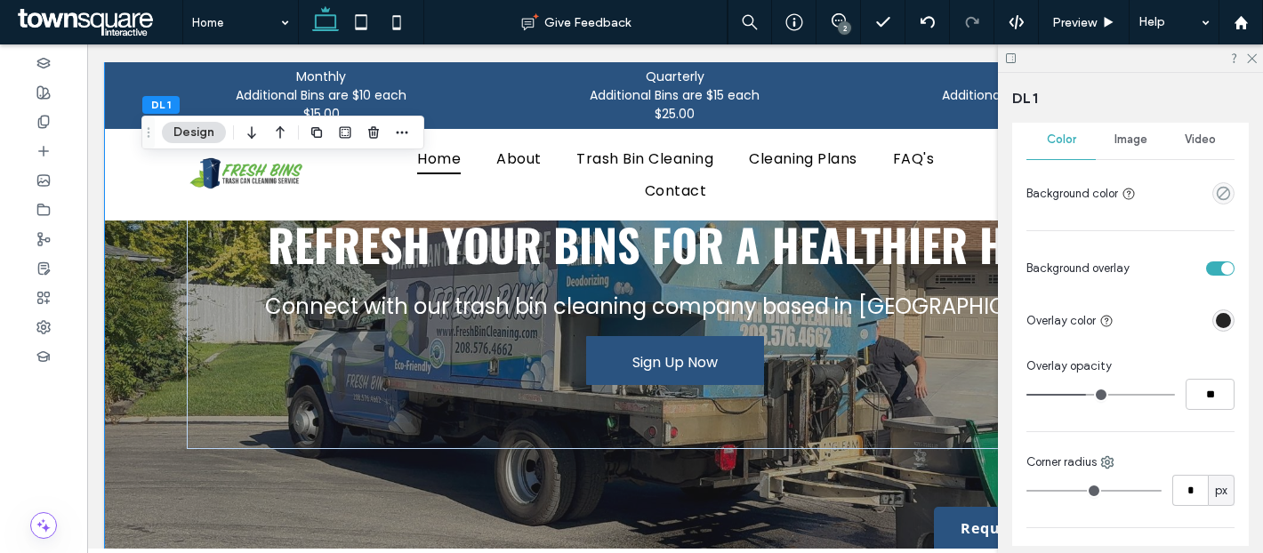
click at [1129, 146] on span "Image" at bounding box center [1131, 140] width 33 height 14
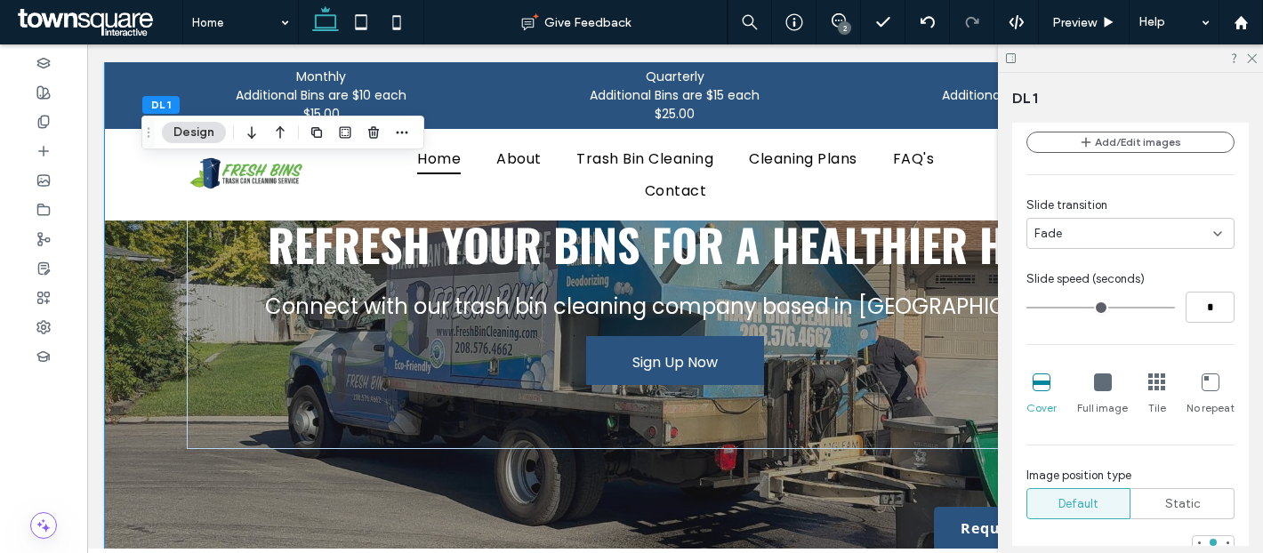
scroll to position [362, 0]
click at [1188, 510] on span "Static" at bounding box center [1183, 506] width 36 height 18
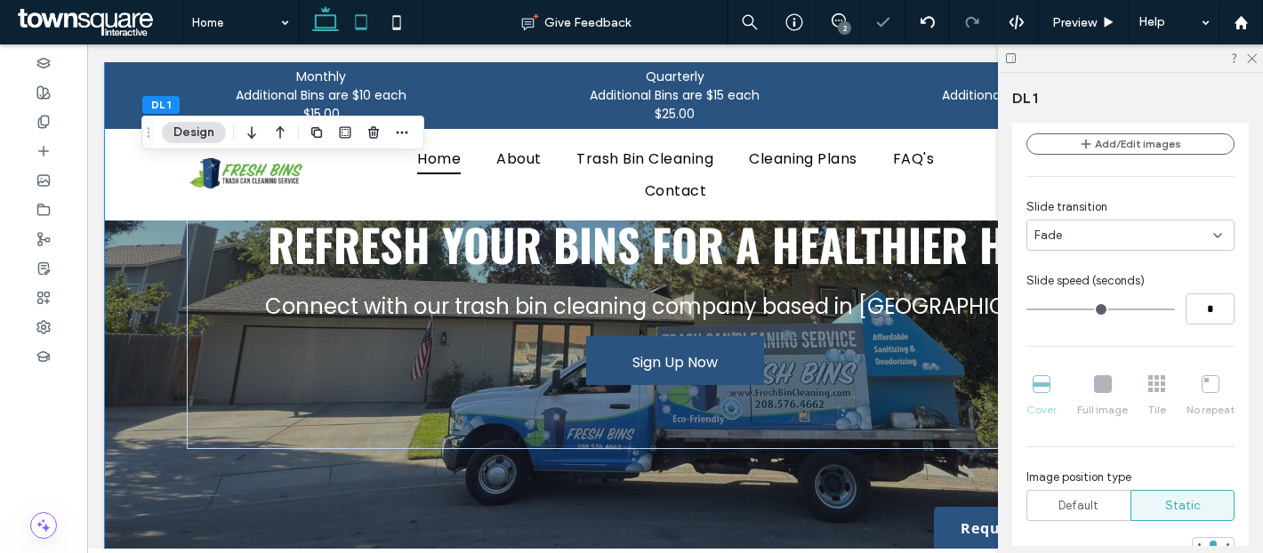
click at [363, 15] on use at bounding box center [361, 21] width 12 height 15
type input "**"
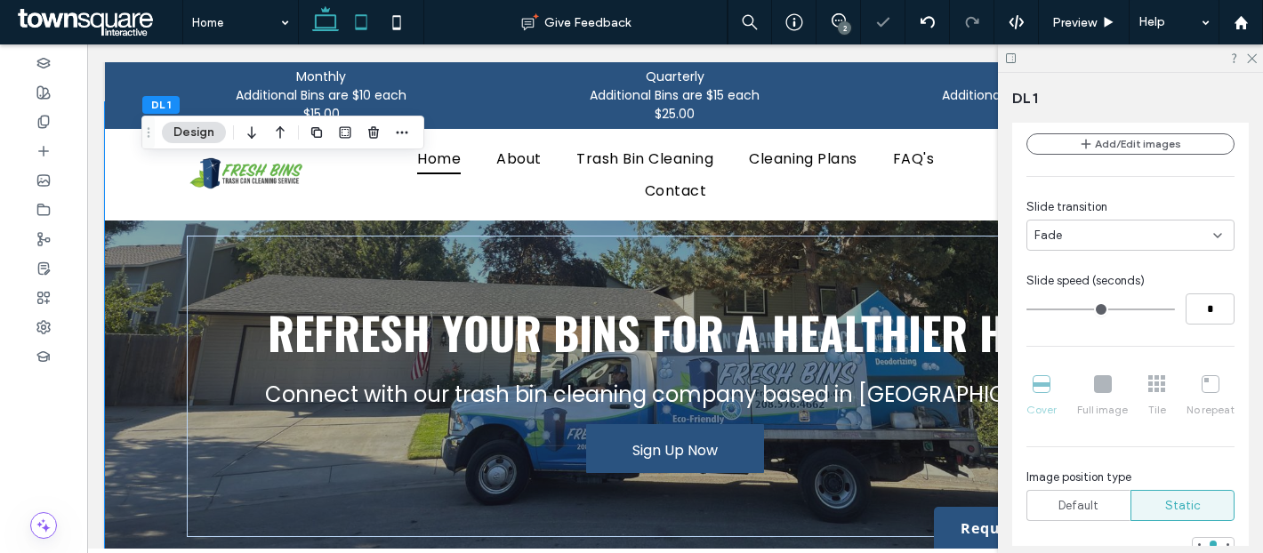
scroll to position [277, 0]
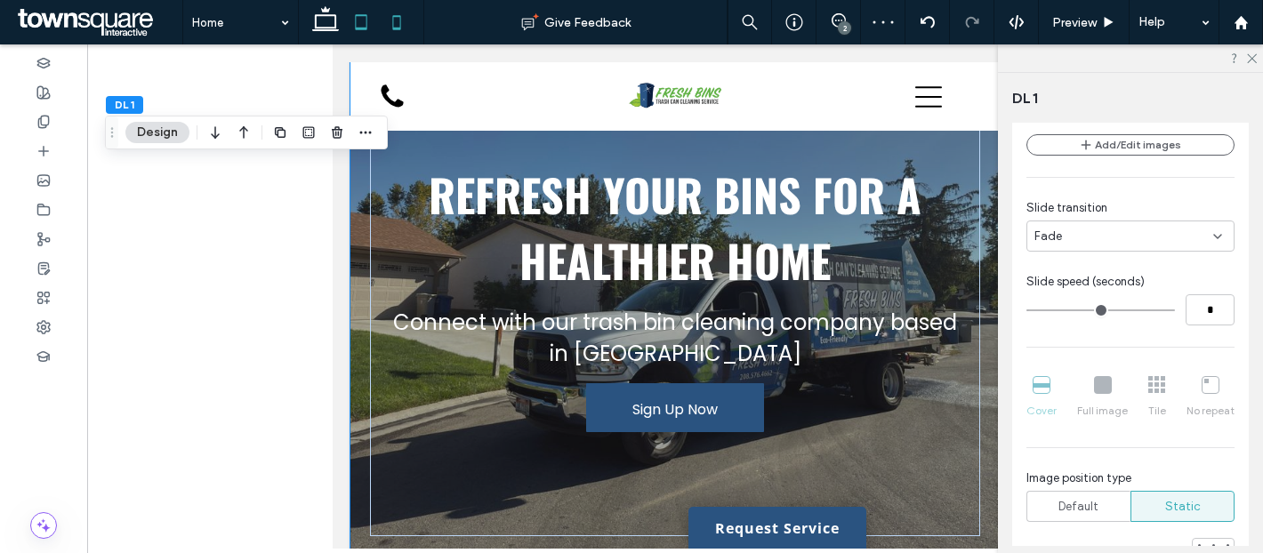
click at [388, 23] on icon at bounding box center [397, 22] width 36 height 36
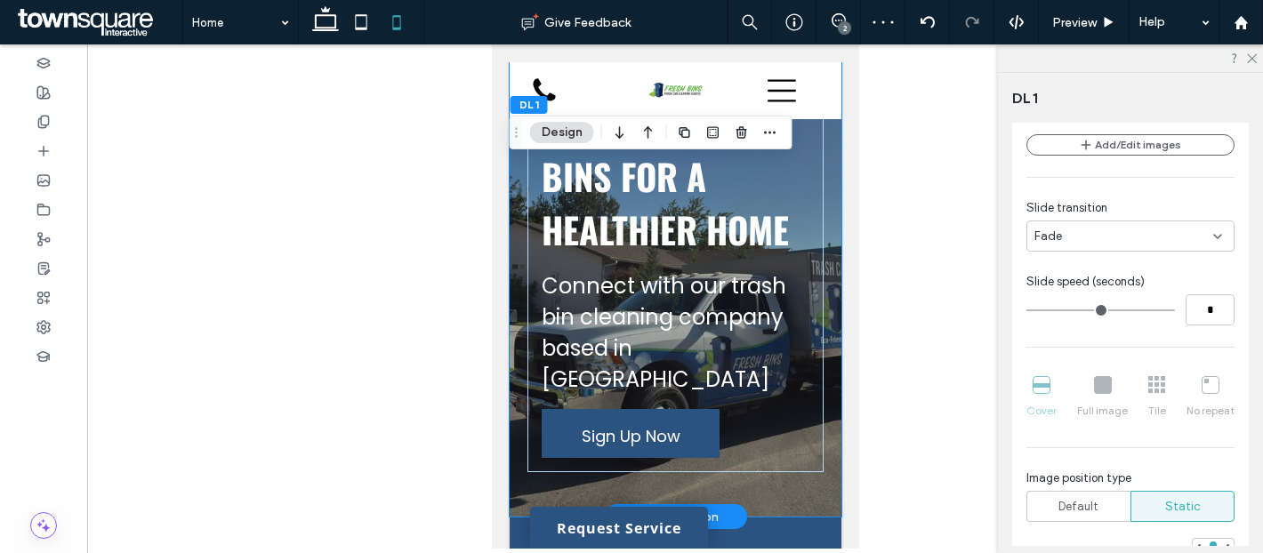
scroll to position [576, 0]
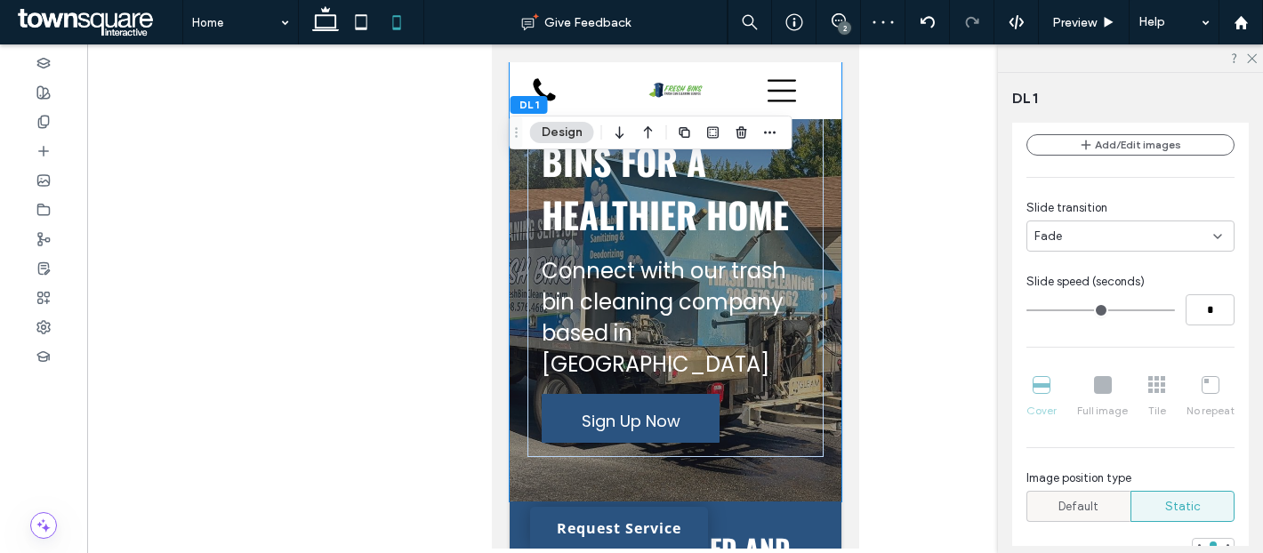
click at [1084, 501] on span "Default" at bounding box center [1079, 507] width 40 height 18
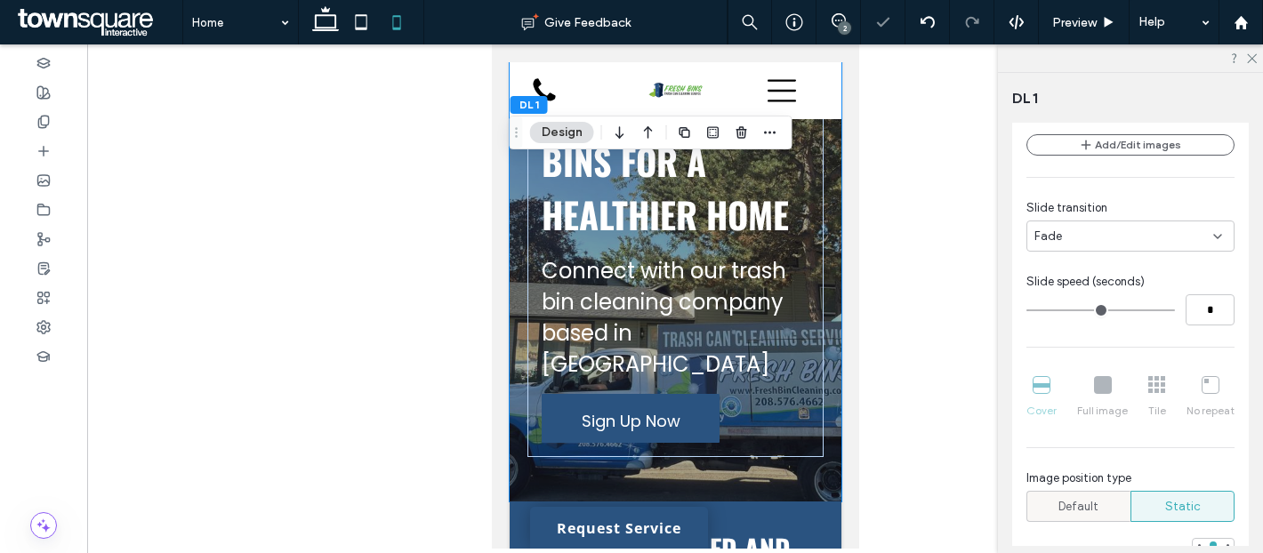
click at [1077, 500] on span "Default" at bounding box center [1079, 507] width 40 height 18
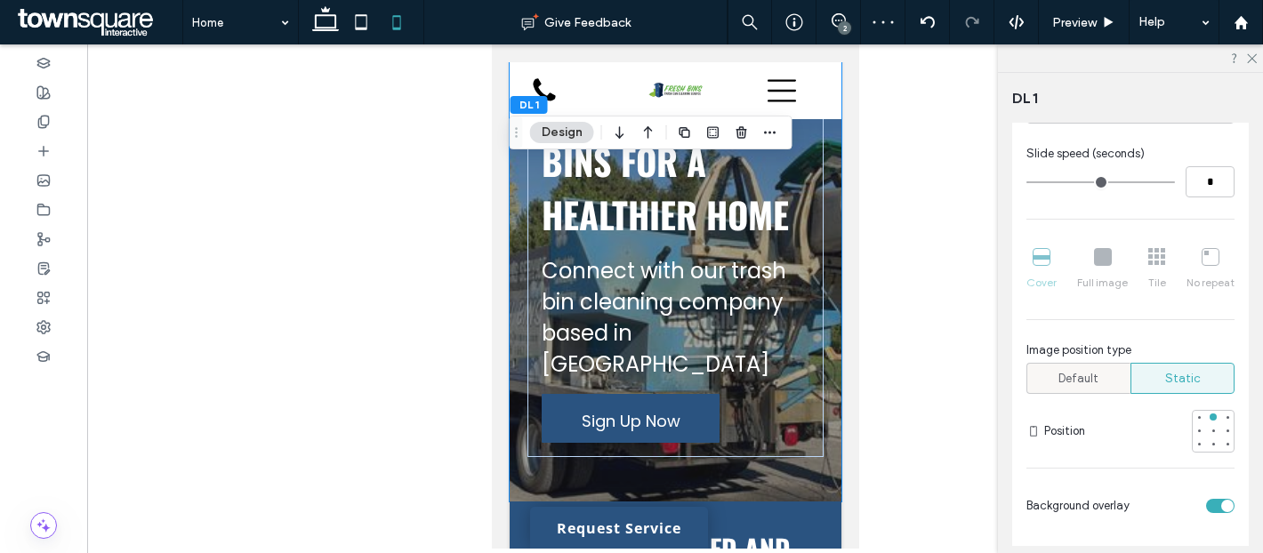
click at [1097, 372] on span "Default" at bounding box center [1079, 379] width 40 height 18
click at [737, 134] on use "button" at bounding box center [741, 132] width 11 height 12
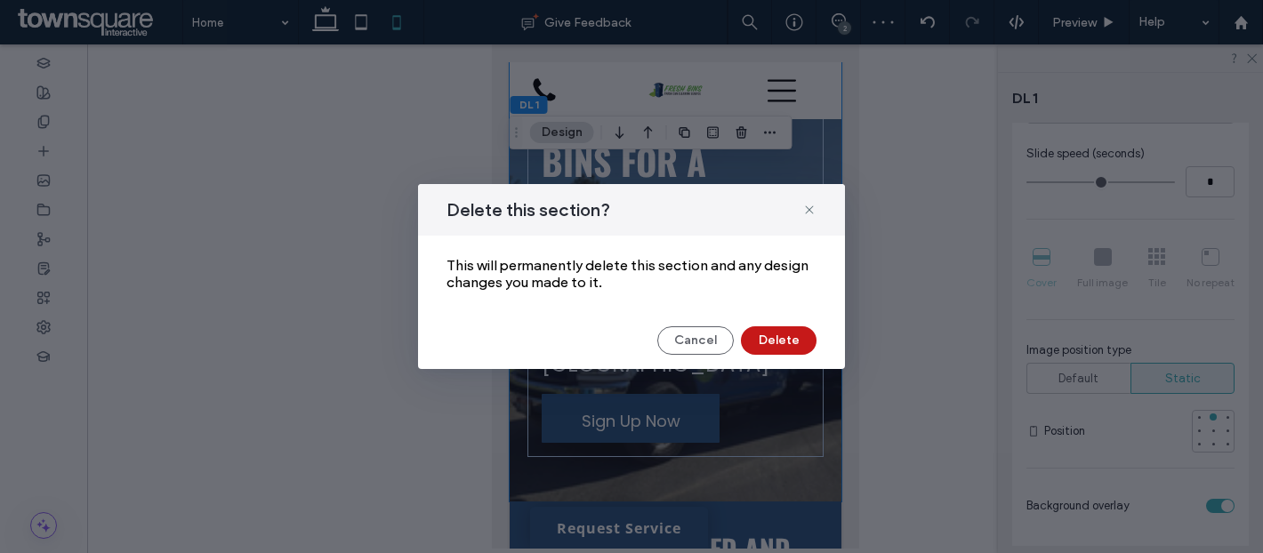
click at [778, 346] on button "Delete" at bounding box center [779, 340] width 76 height 28
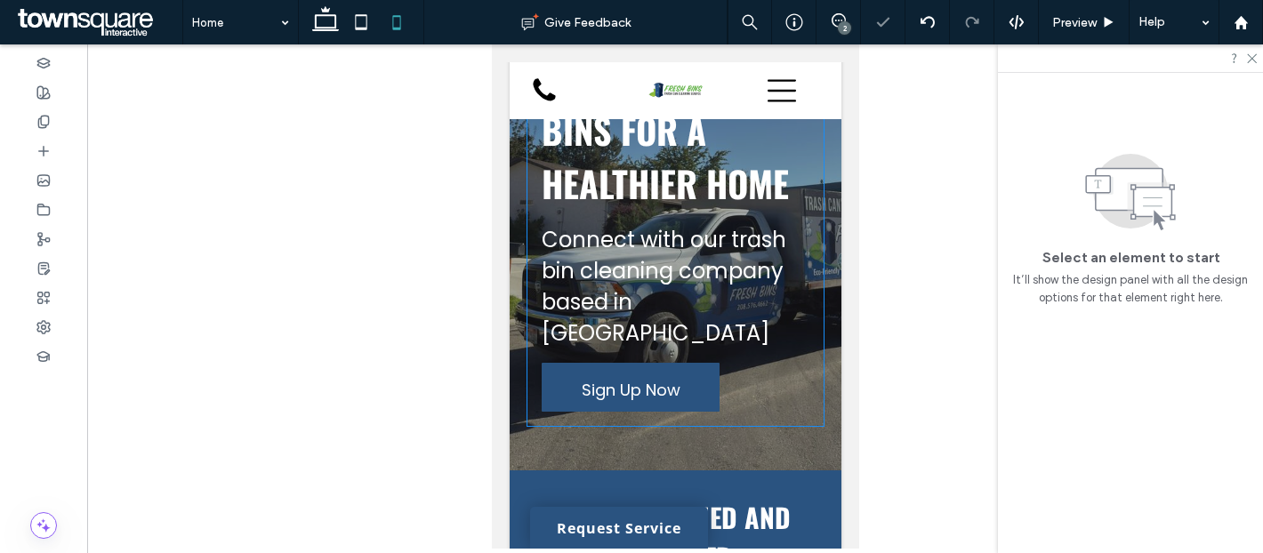
scroll to position [0, 0]
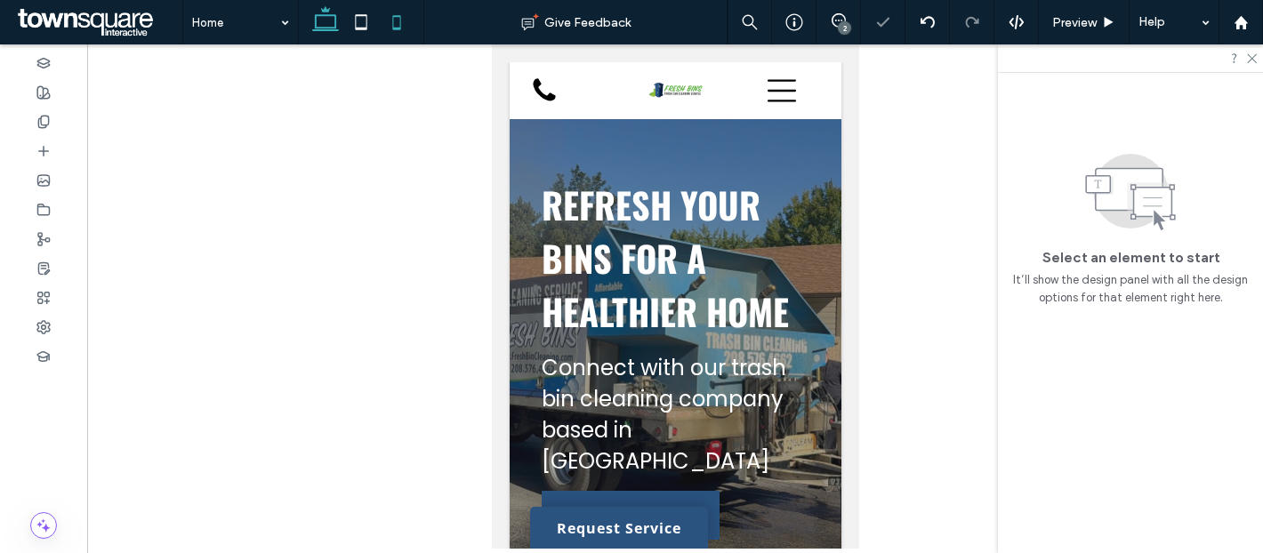
click at [326, 28] on use at bounding box center [325, 18] width 27 height 25
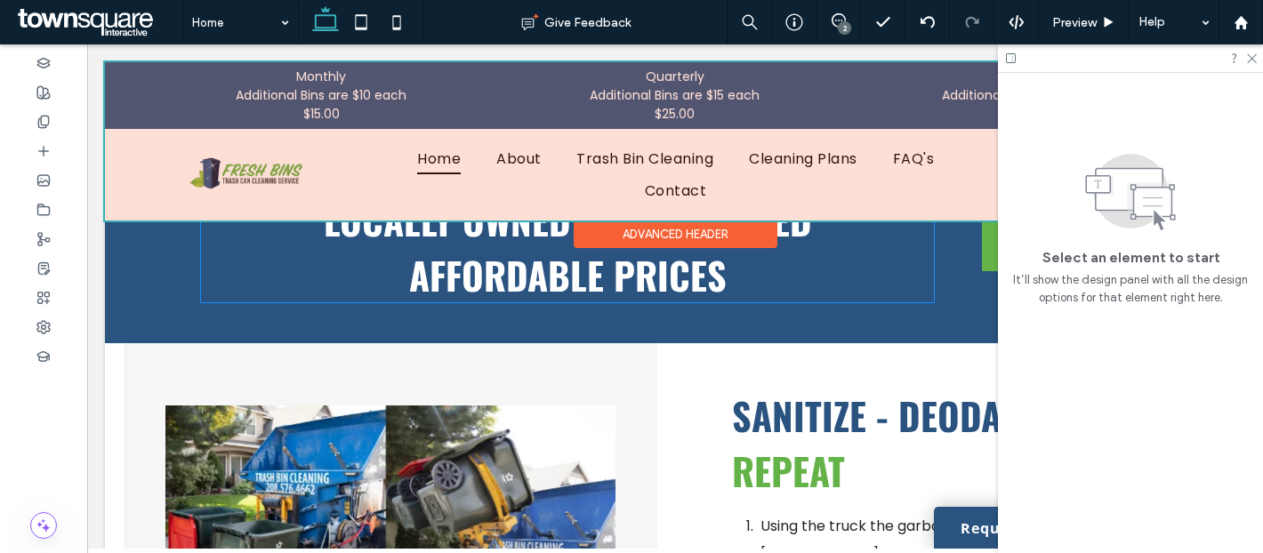
scroll to position [649, 0]
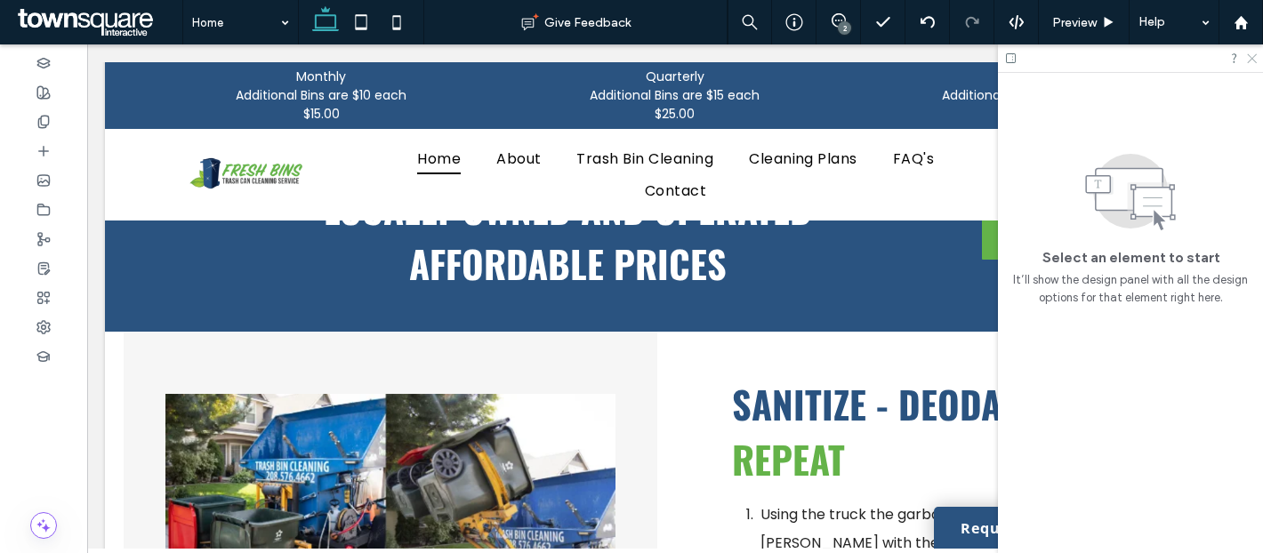
click at [1251, 57] on icon at bounding box center [1251, 58] width 12 height 12
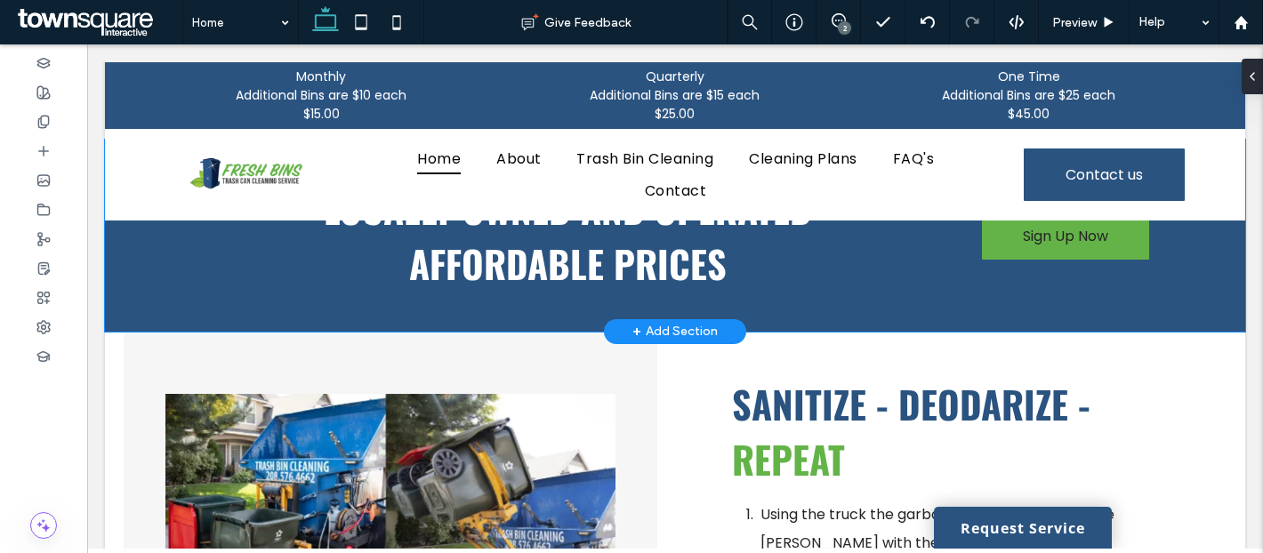
scroll to position [0, 0]
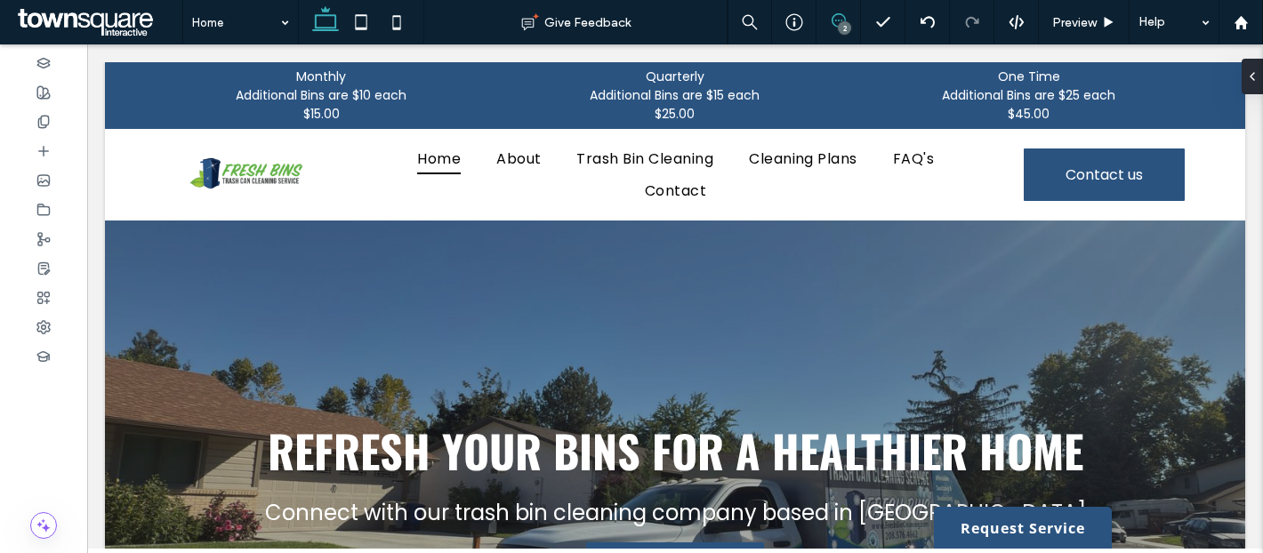
click at [849, 15] on span at bounding box center [839, 20] width 44 height 14
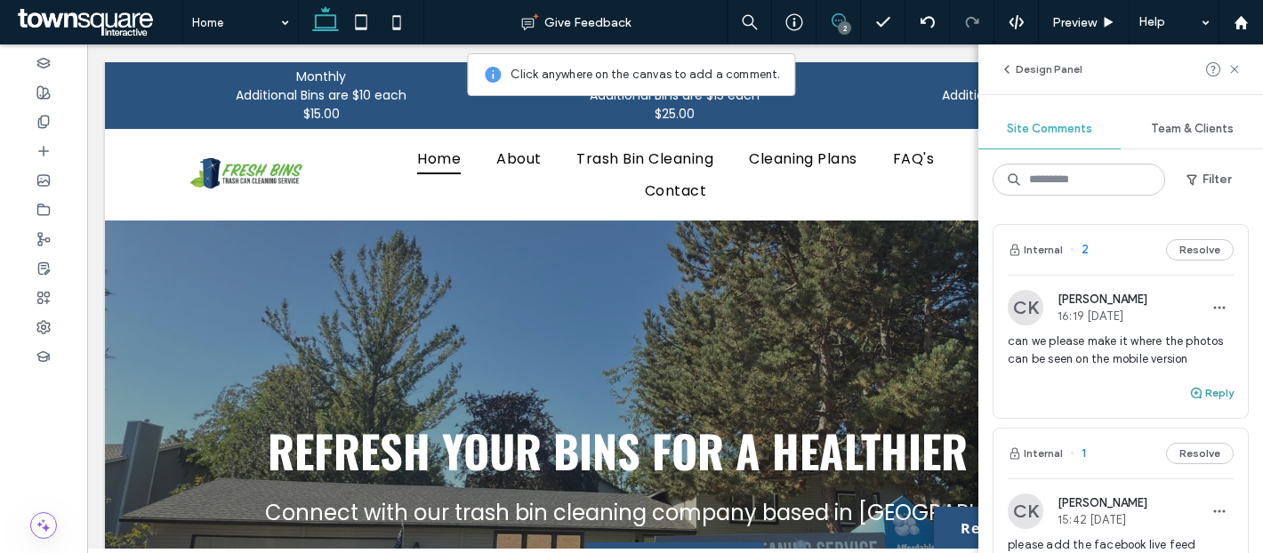
click at [1212, 394] on button "Reply" at bounding box center [1211, 393] width 44 height 21
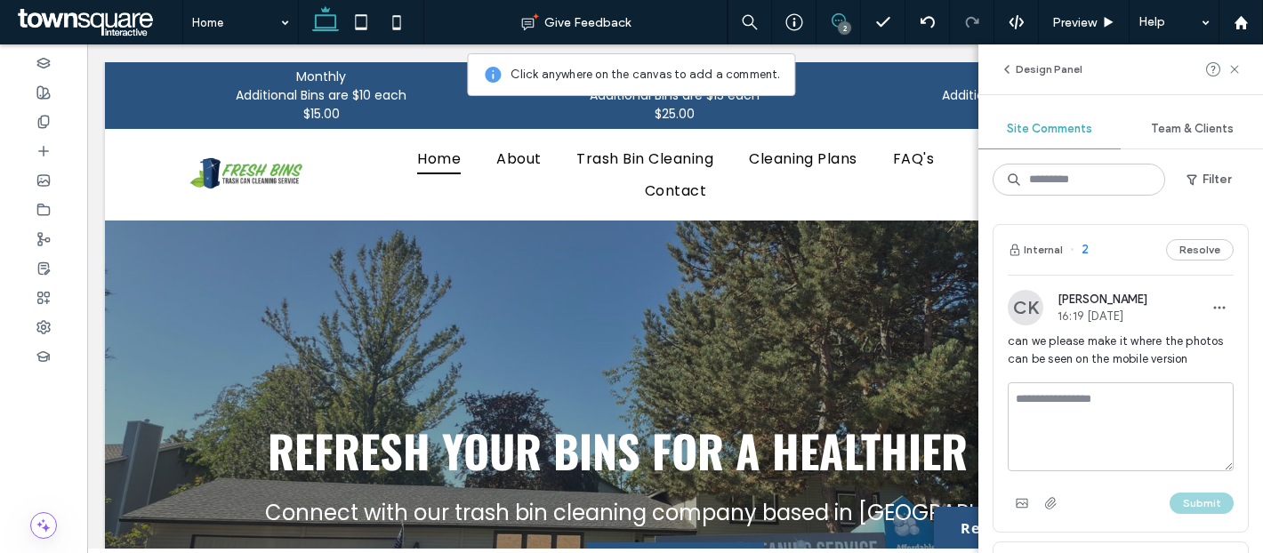
click at [1118, 415] on textarea at bounding box center [1121, 427] width 226 height 89
type textarea "**********"
click at [1198, 500] on button "Submit" at bounding box center [1202, 503] width 64 height 21
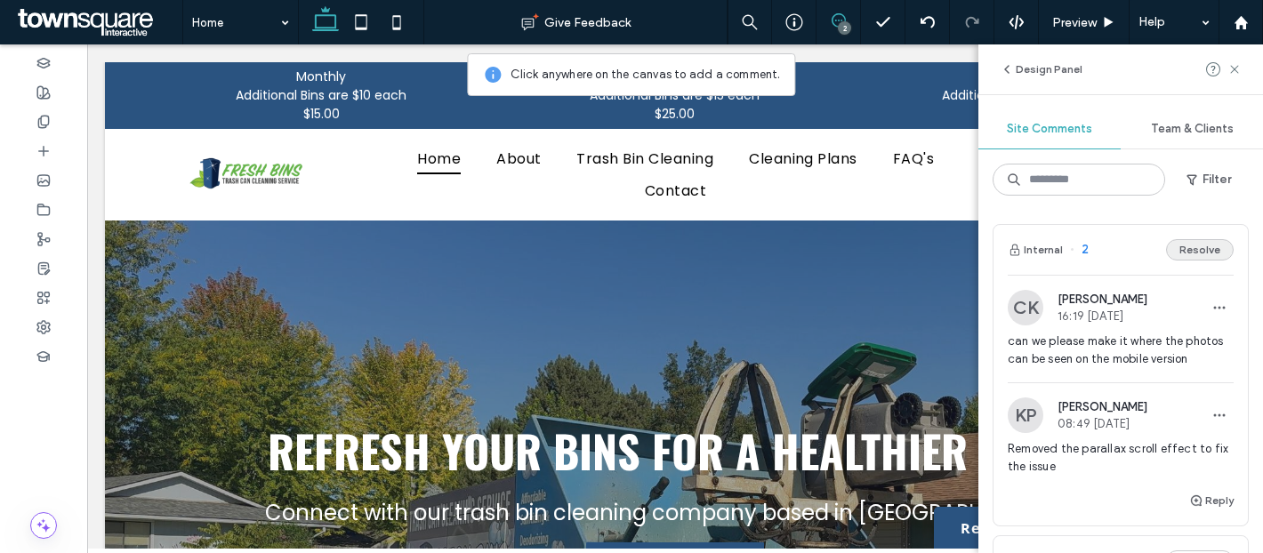
click at [1217, 251] on button "Resolve" at bounding box center [1200, 249] width 68 height 21
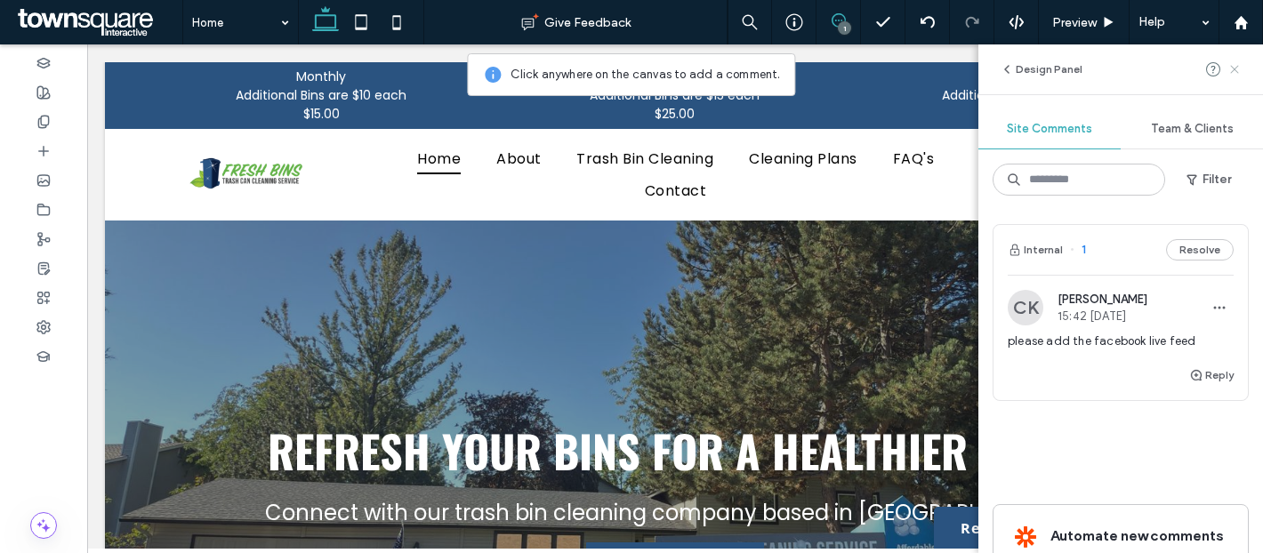
click at [1236, 73] on icon at bounding box center [1235, 69] width 14 height 14
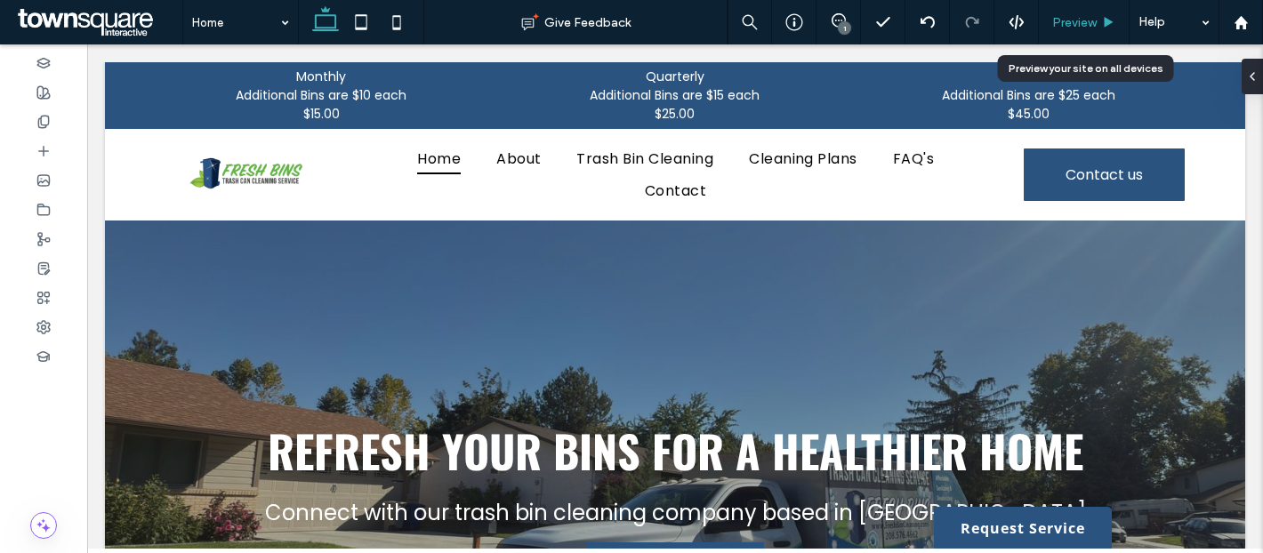
click at [1059, 20] on span "Preview" at bounding box center [1074, 22] width 44 height 15
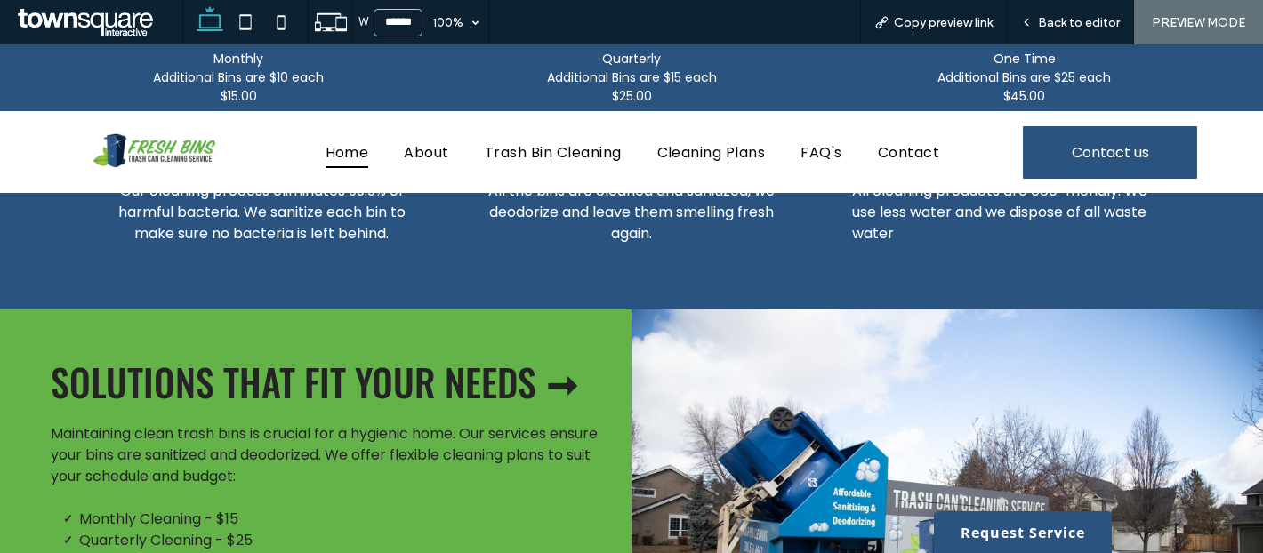
scroll to position [2369, 0]
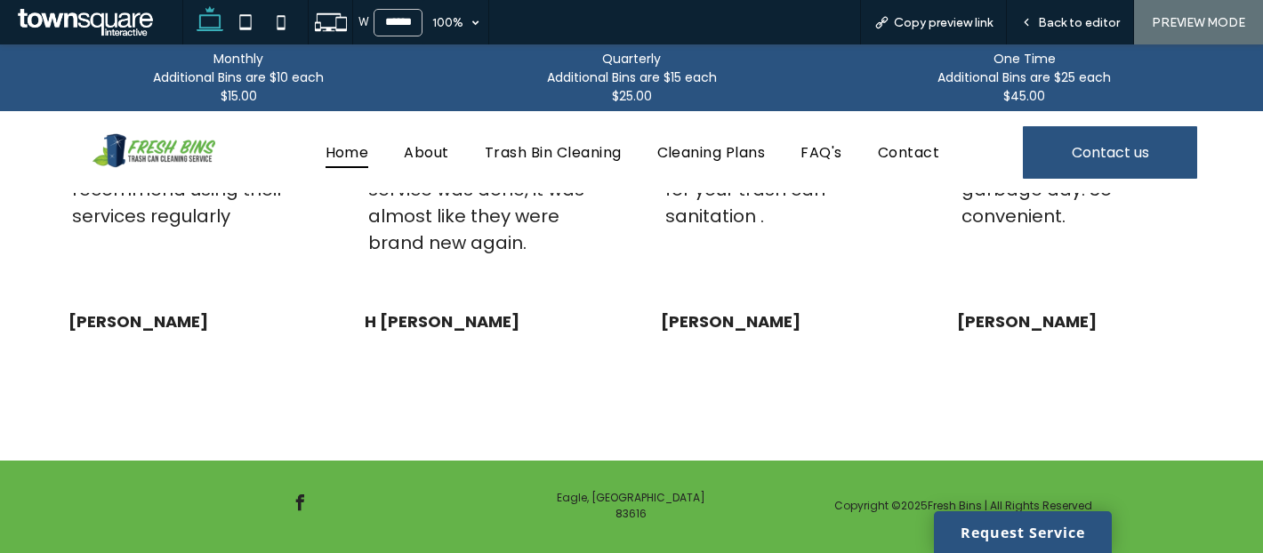
click at [294, 491] on span "facebook" at bounding box center [299, 503] width 25 height 25
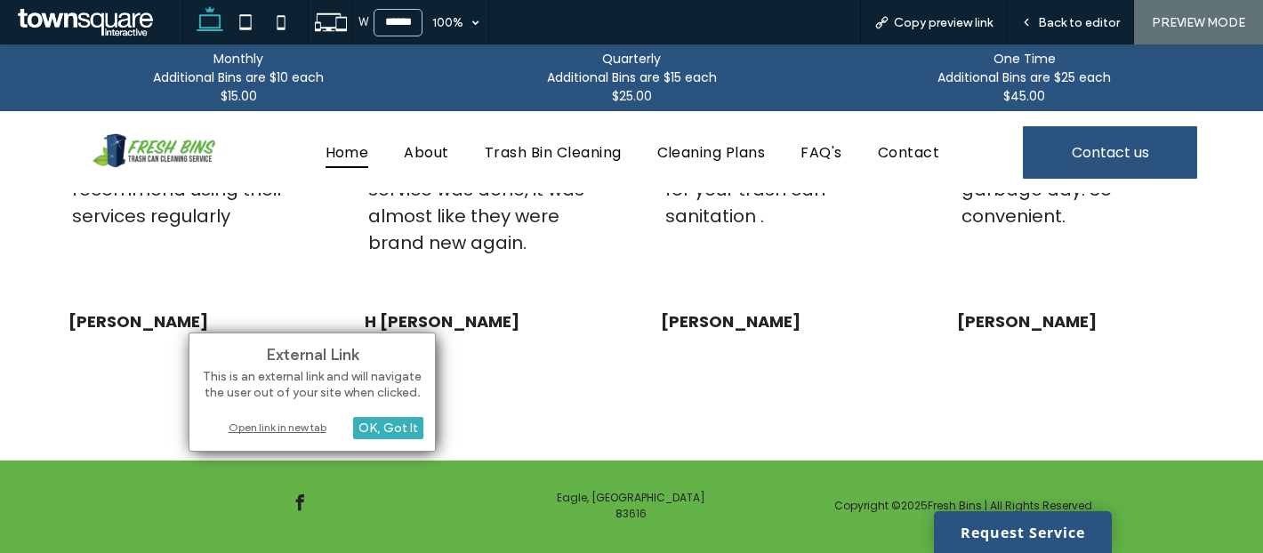
click at [308, 419] on div "Open link in new tab" at bounding box center [312, 427] width 222 height 19
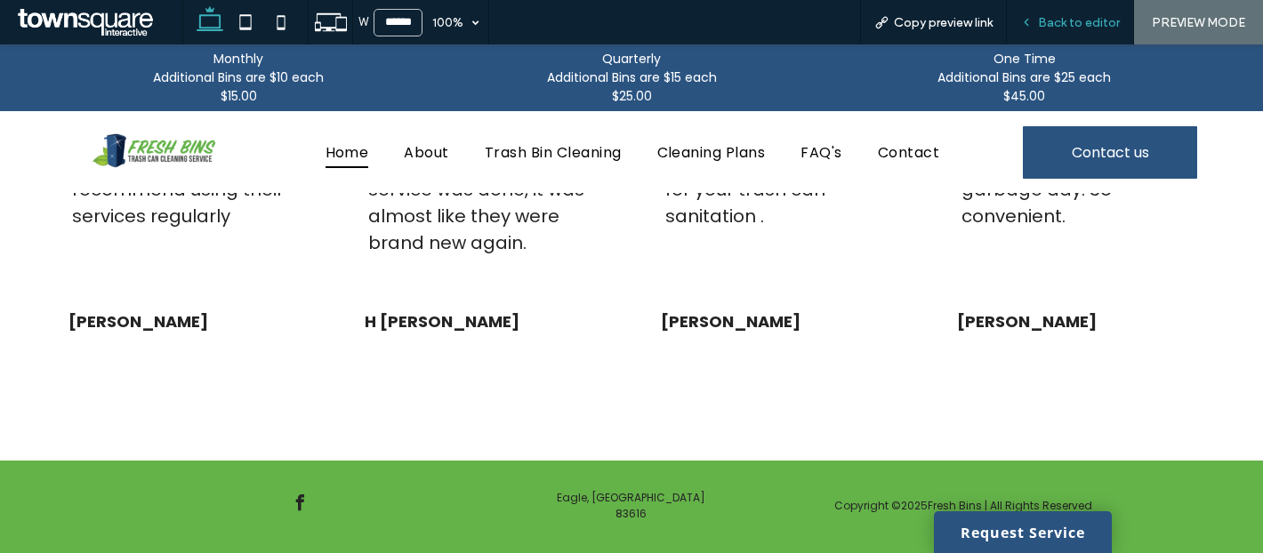
click at [1058, 20] on span "Back to editor" at bounding box center [1079, 22] width 82 height 15
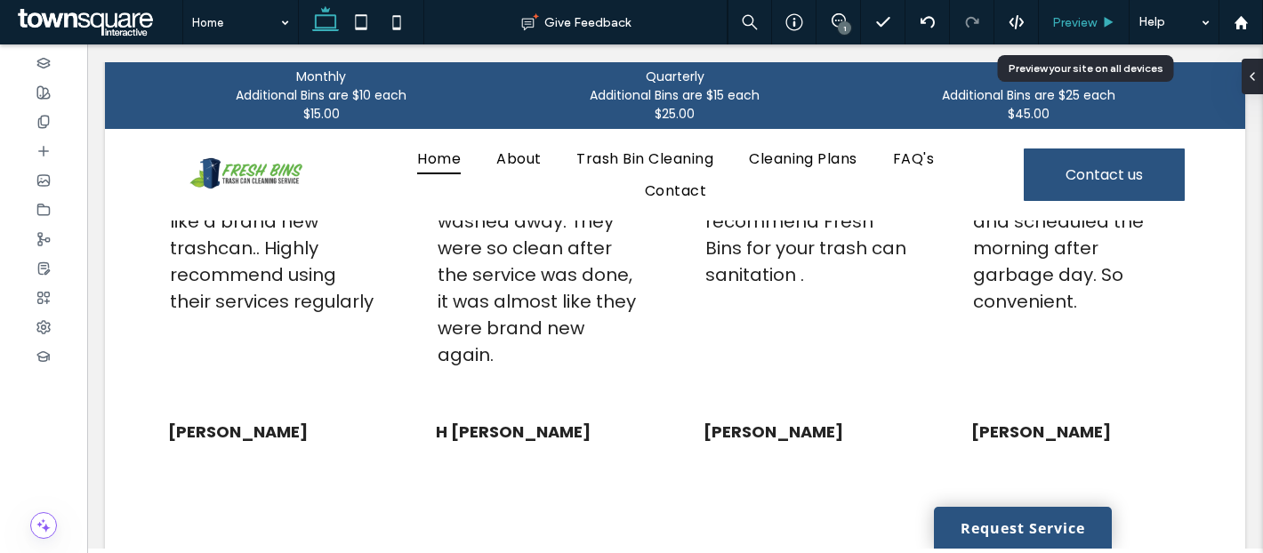
scroll to position [2547, 0]
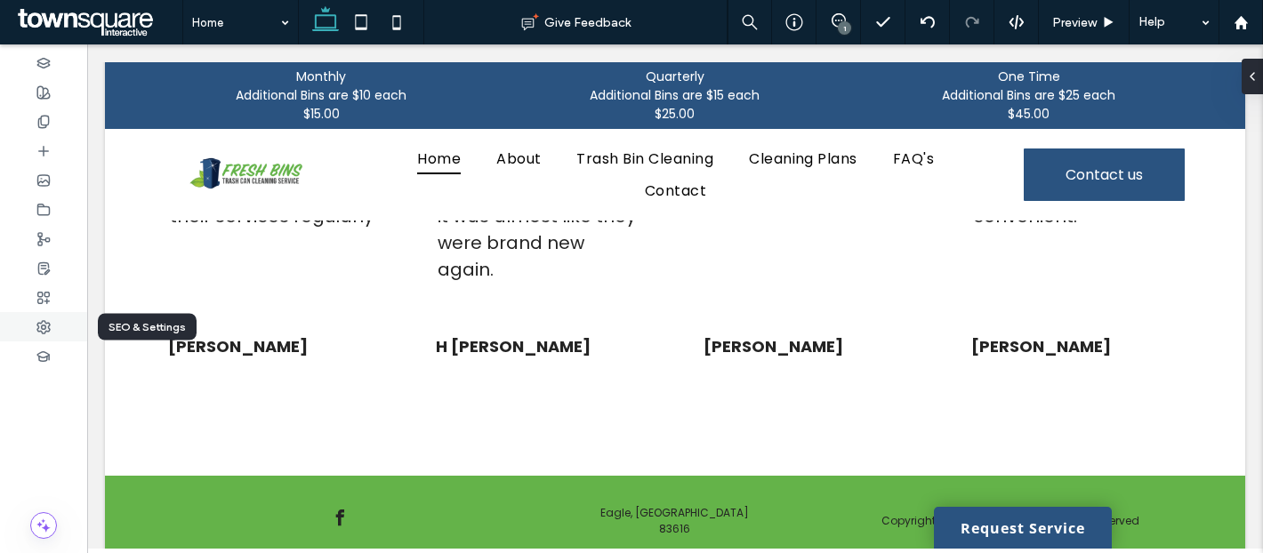
click at [52, 318] on div at bounding box center [43, 326] width 87 height 29
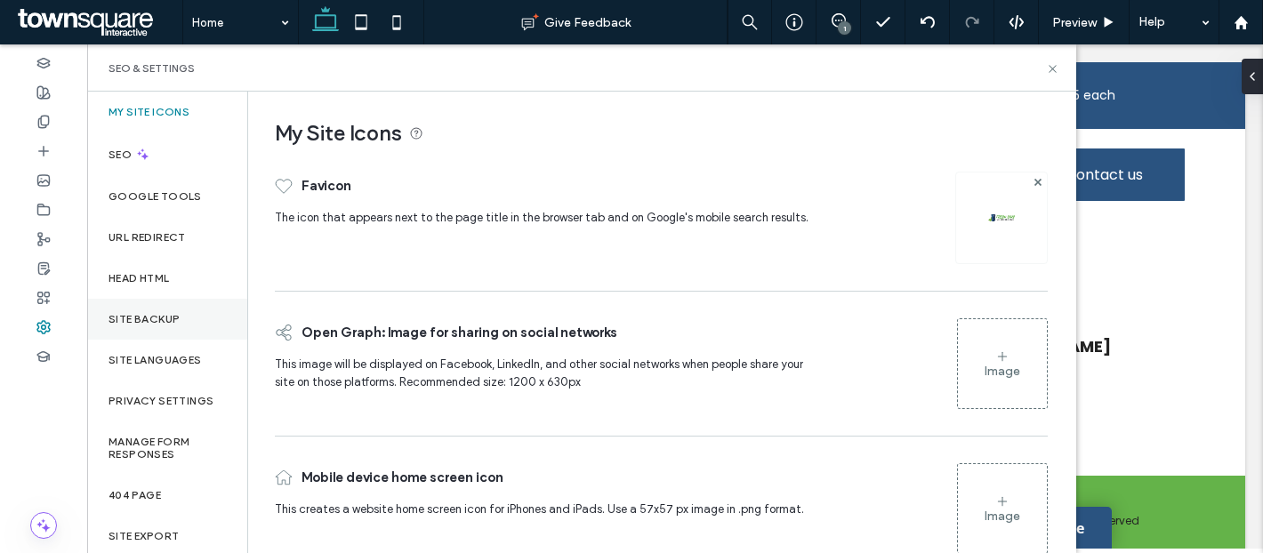
click at [160, 320] on label "Site Backup" at bounding box center [144, 319] width 71 height 12
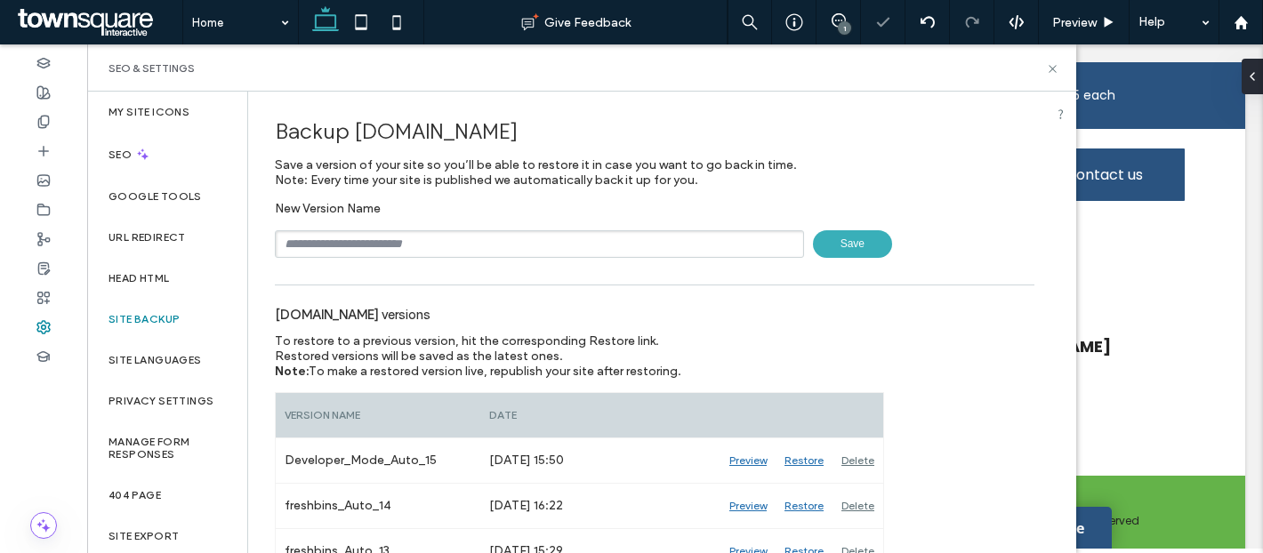
click at [347, 255] on input "text" at bounding box center [539, 244] width 529 height 28
paste input "******"
type input "**********"
click at [594, 295] on div "[DOMAIN_NAME] versions" at bounding box center [655, 313] width 760 height 39
click at [832, 241] on span "Save" at bounding box center [852, 244] width 79 height 28
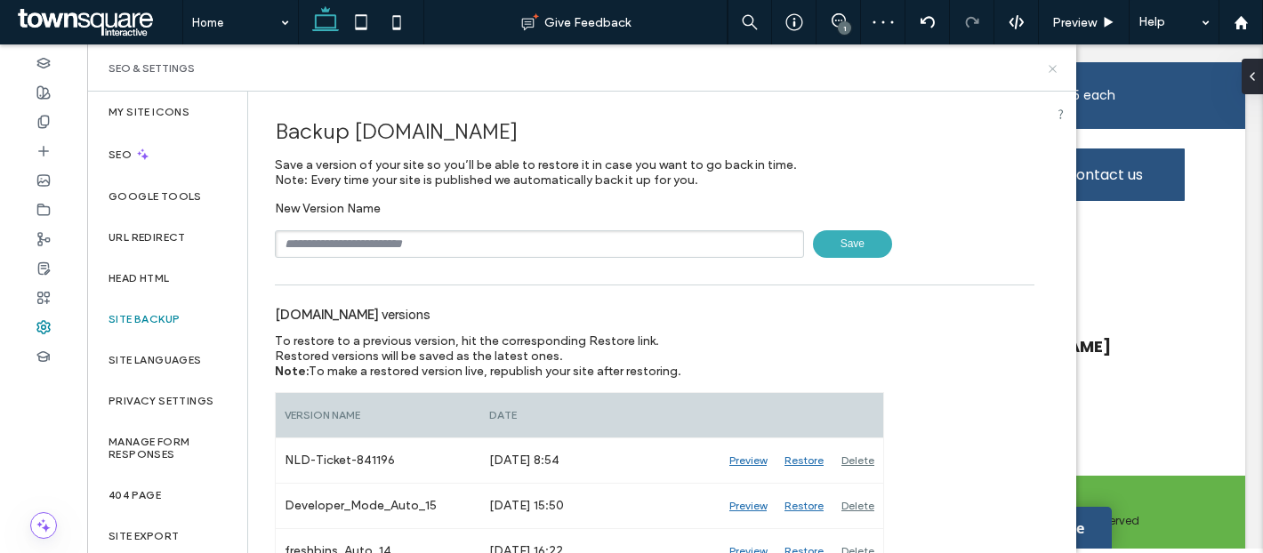
click at [1055, 68] on icon at bounding box center [1052, 68] width 13 height 13
